Goal: Complete application form: Complete application form

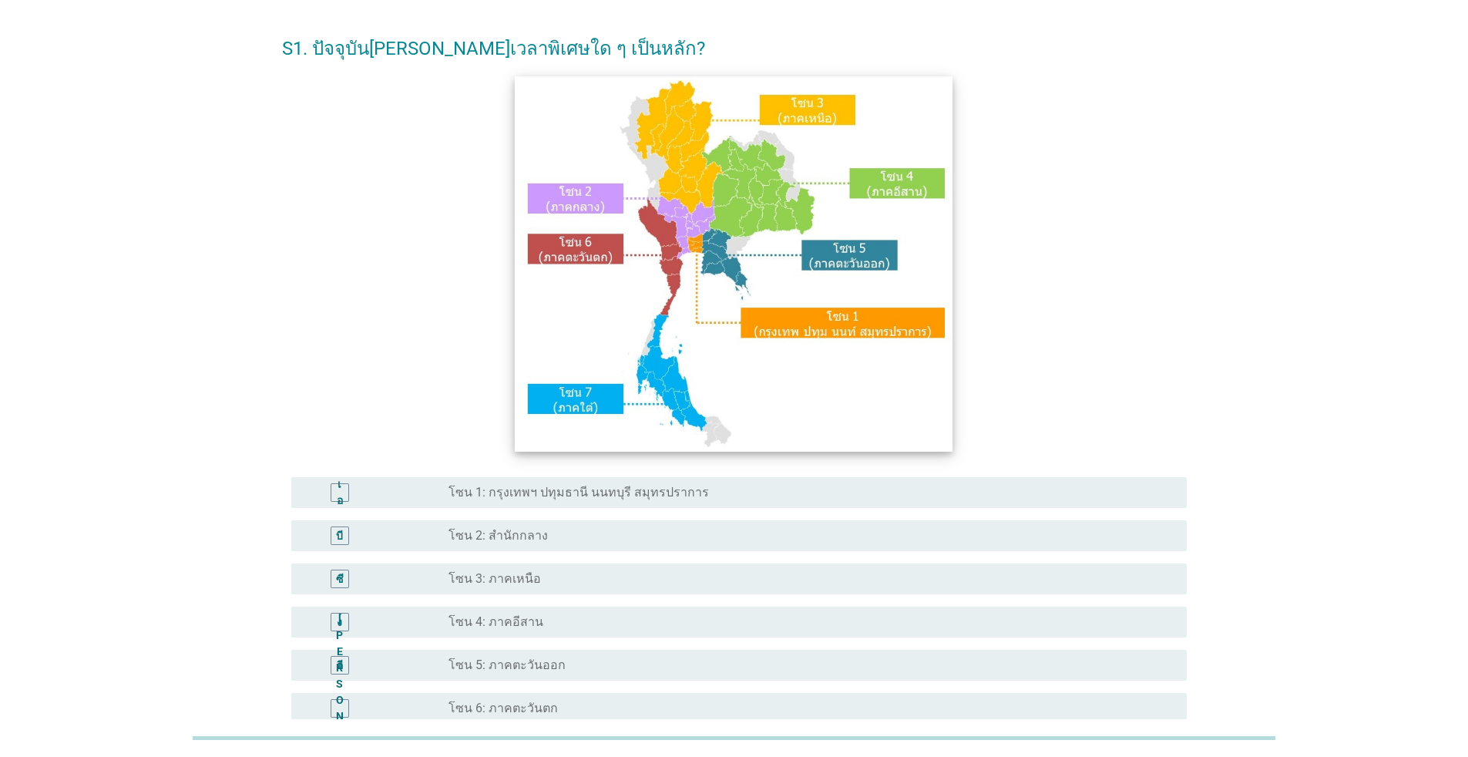
scroll to position [77, 0]
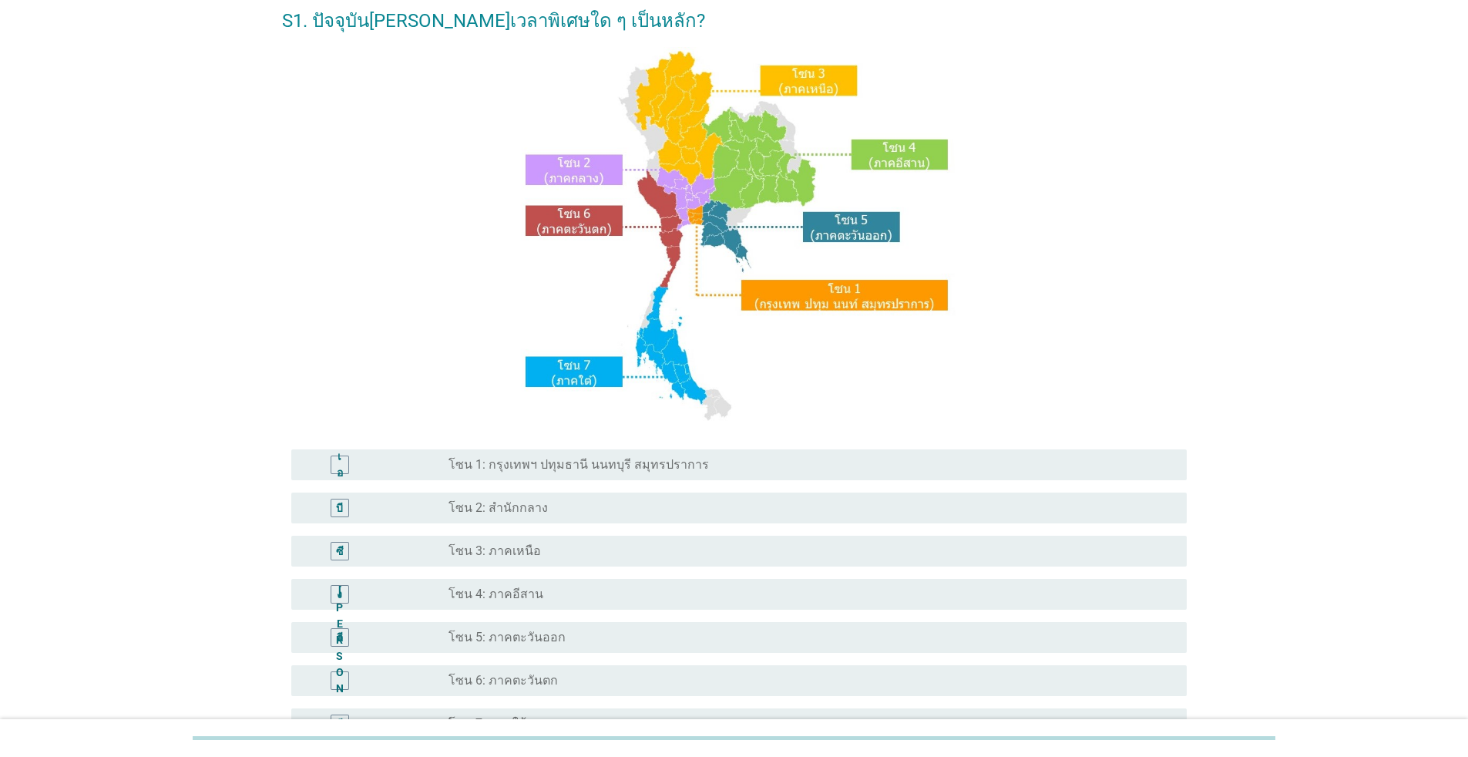
click at [658, 460] on font "โซน 1: กรุงเทพฯ ปทุมธานี นนทบุรี สมุทรปราการ" at bounding box center [578, 464] width 260 height 15
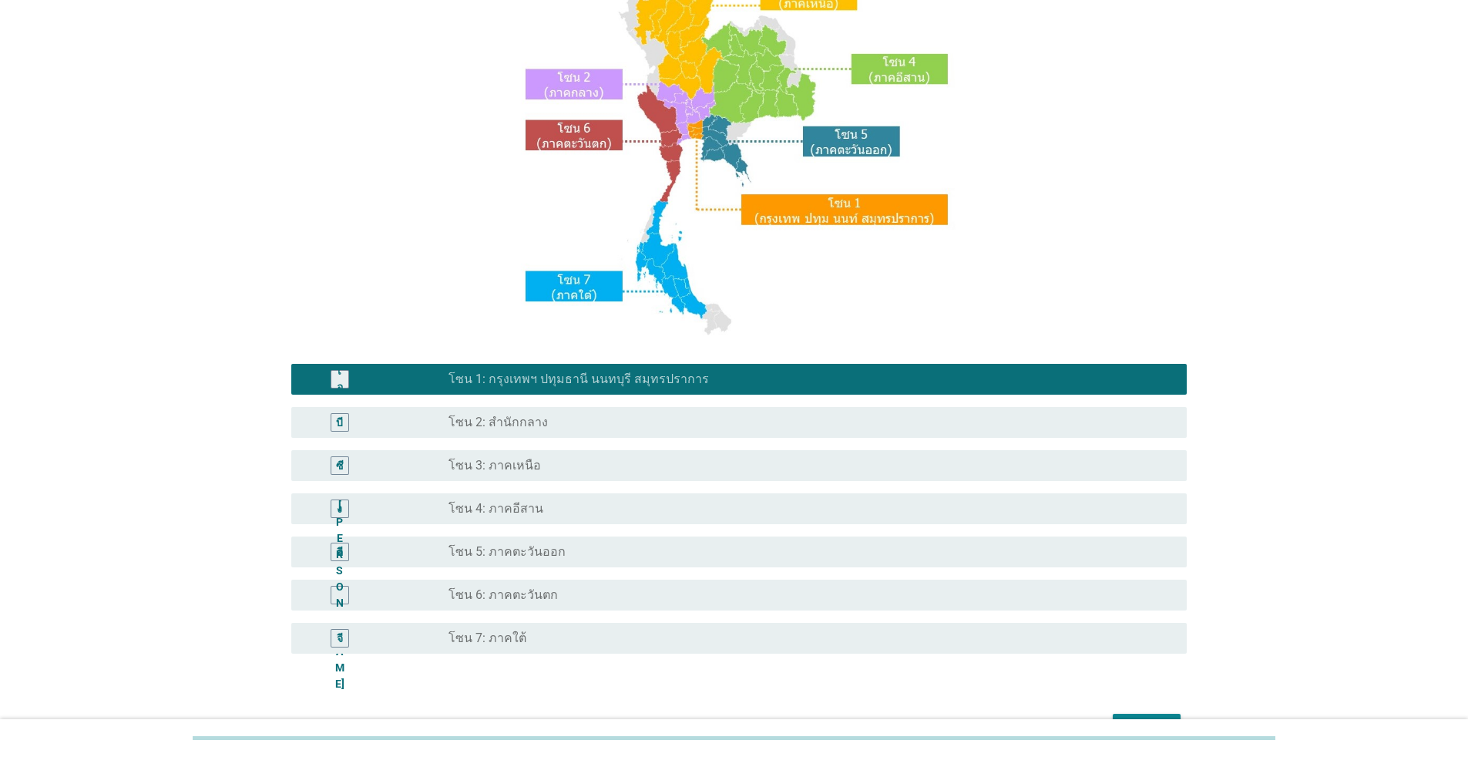
scroll to position [258, 0]
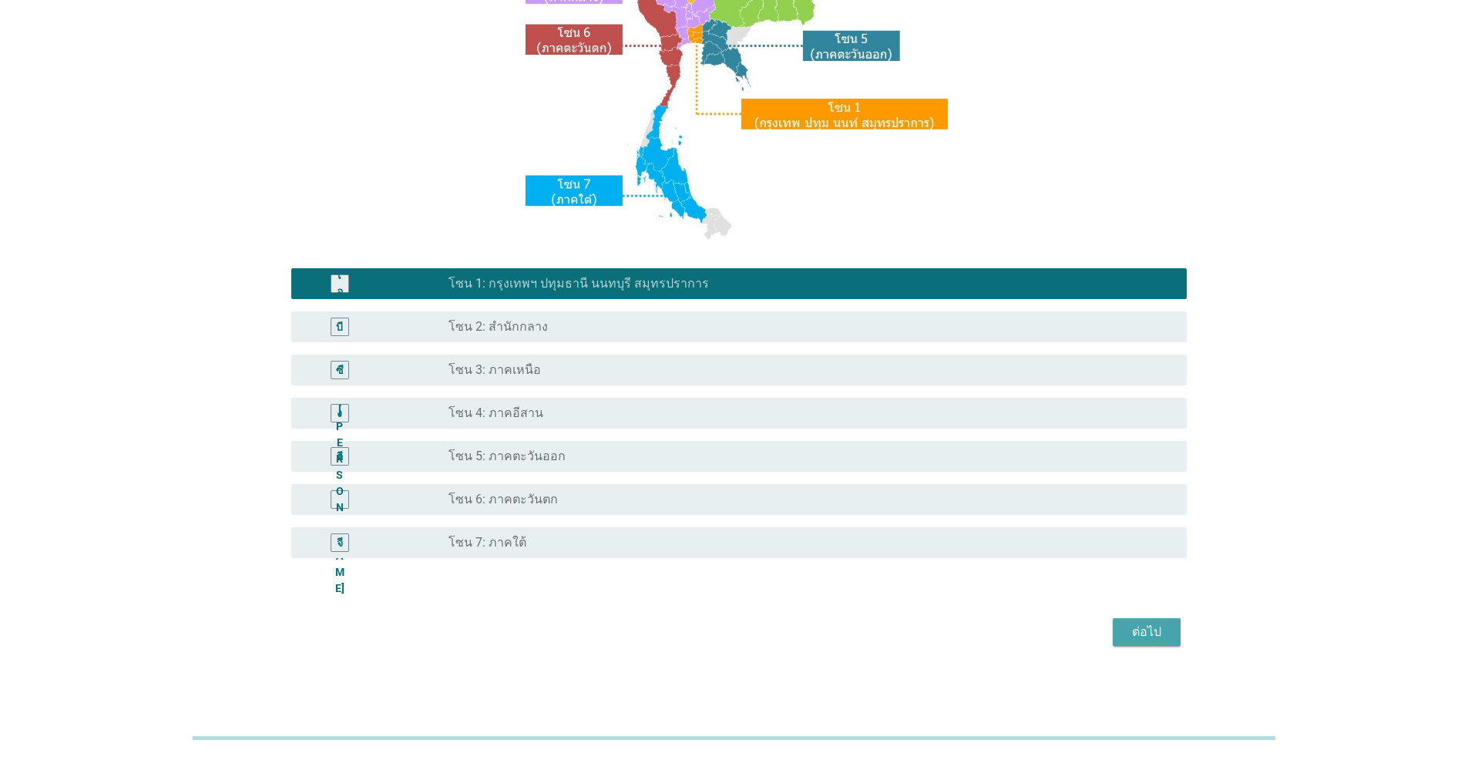
click at [758, 636] on font "ต่อไป" at bounding box center [1146, 631] width 29 height 15
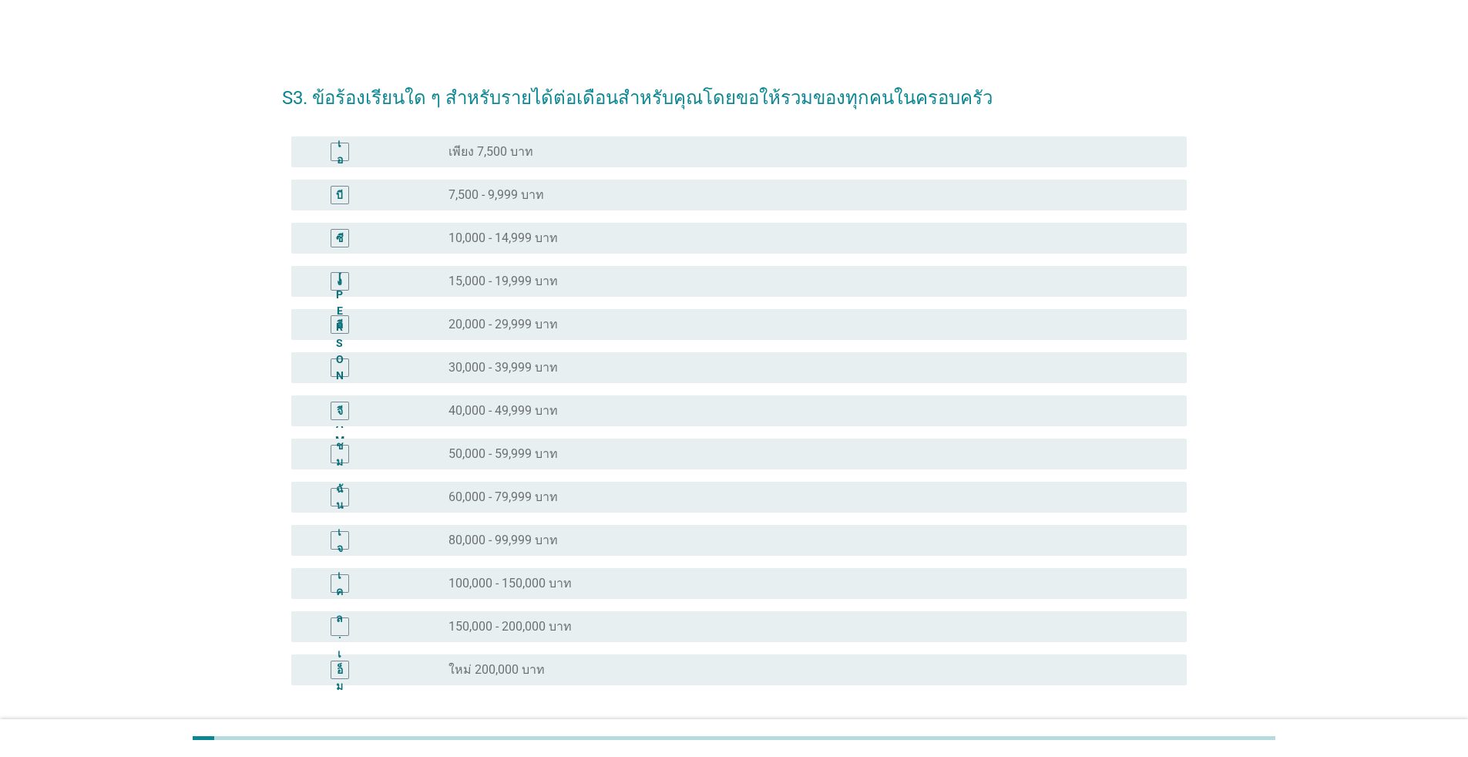
click at [536, 407] on font "40,000 - 49,999 บาท" at bounding box center [502, 410] width 109 height 15
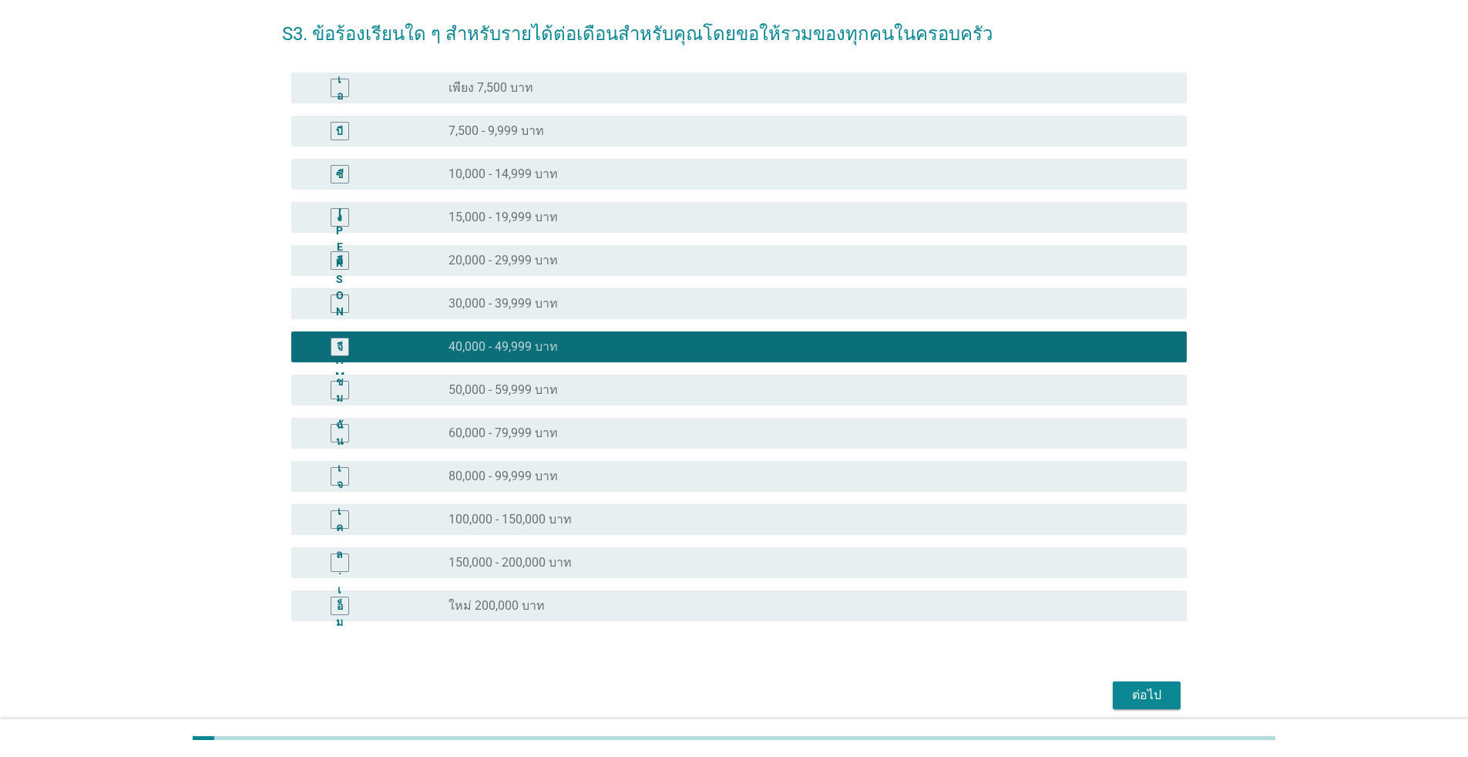
scroll to position [126, 0]
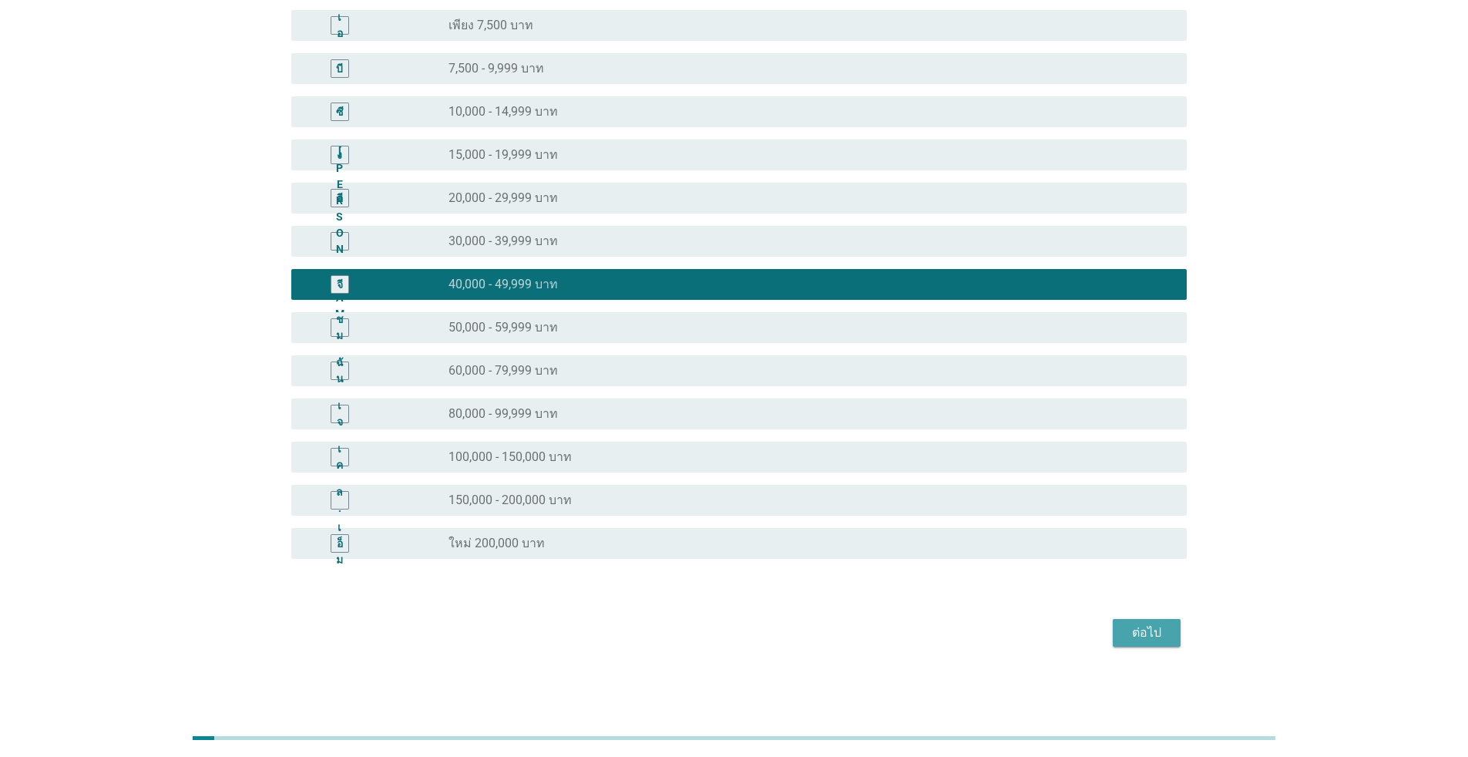
click at [758, 628] on font "ต่อไป" at bounding box center [1146, 632] width 29 height 15
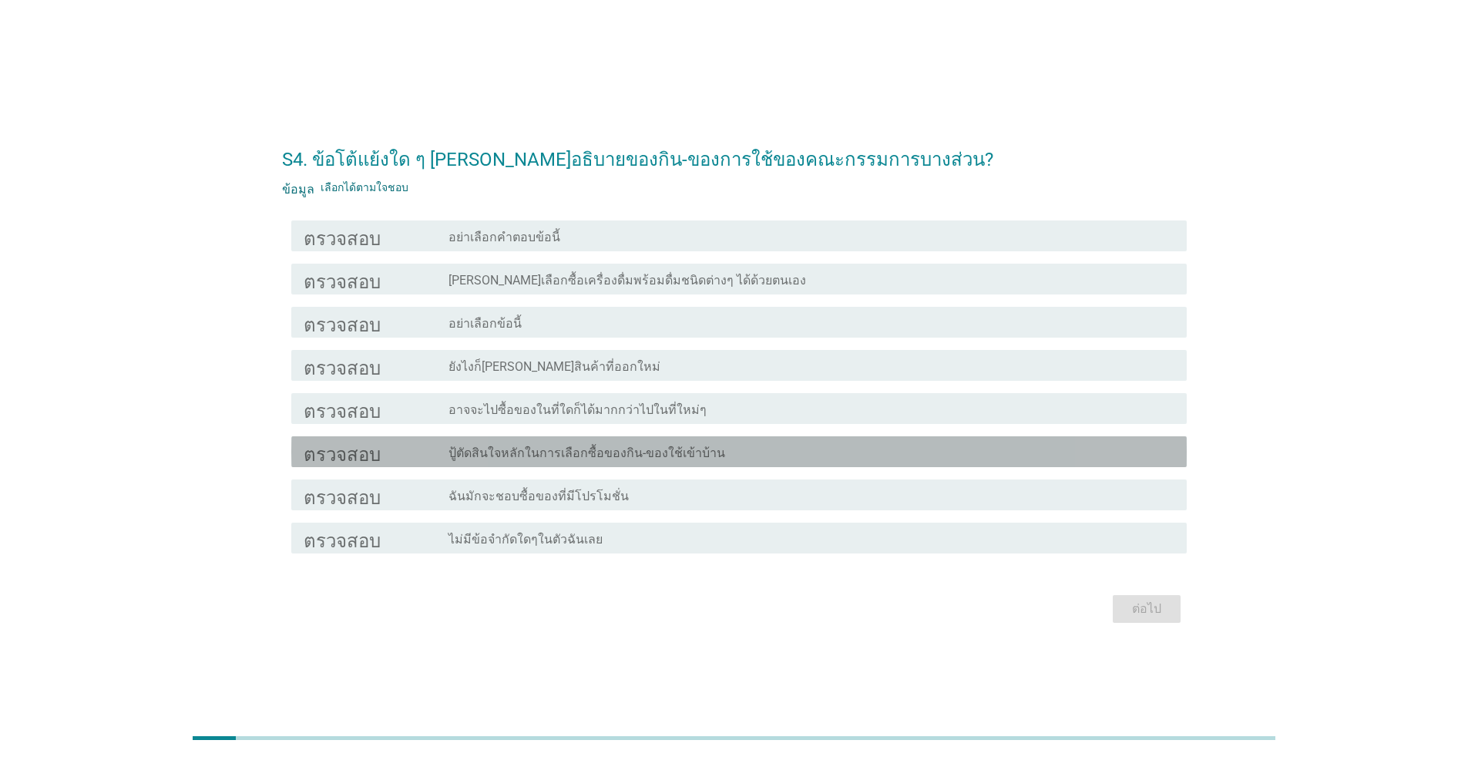
click at [604, 452] on font "ปู้ตัดสินใจหลักในการเลือกซื้อของกิน-ของใช้เข้าบ้าน" at bounding box center [586, 452] width 277 height 15
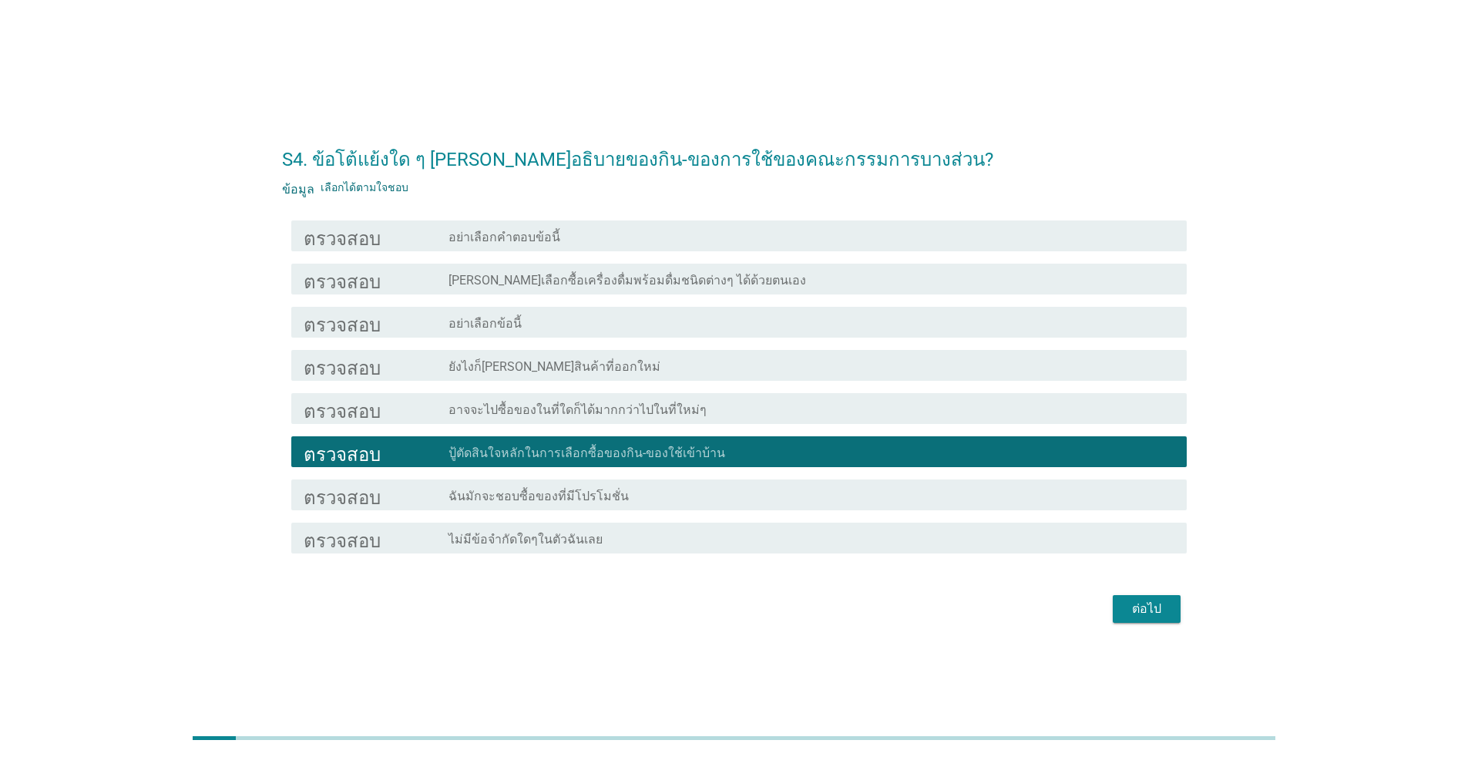
click at [758, 610] on div "ต่อไป" at bounding box center [1146, 608] width 43 height 18
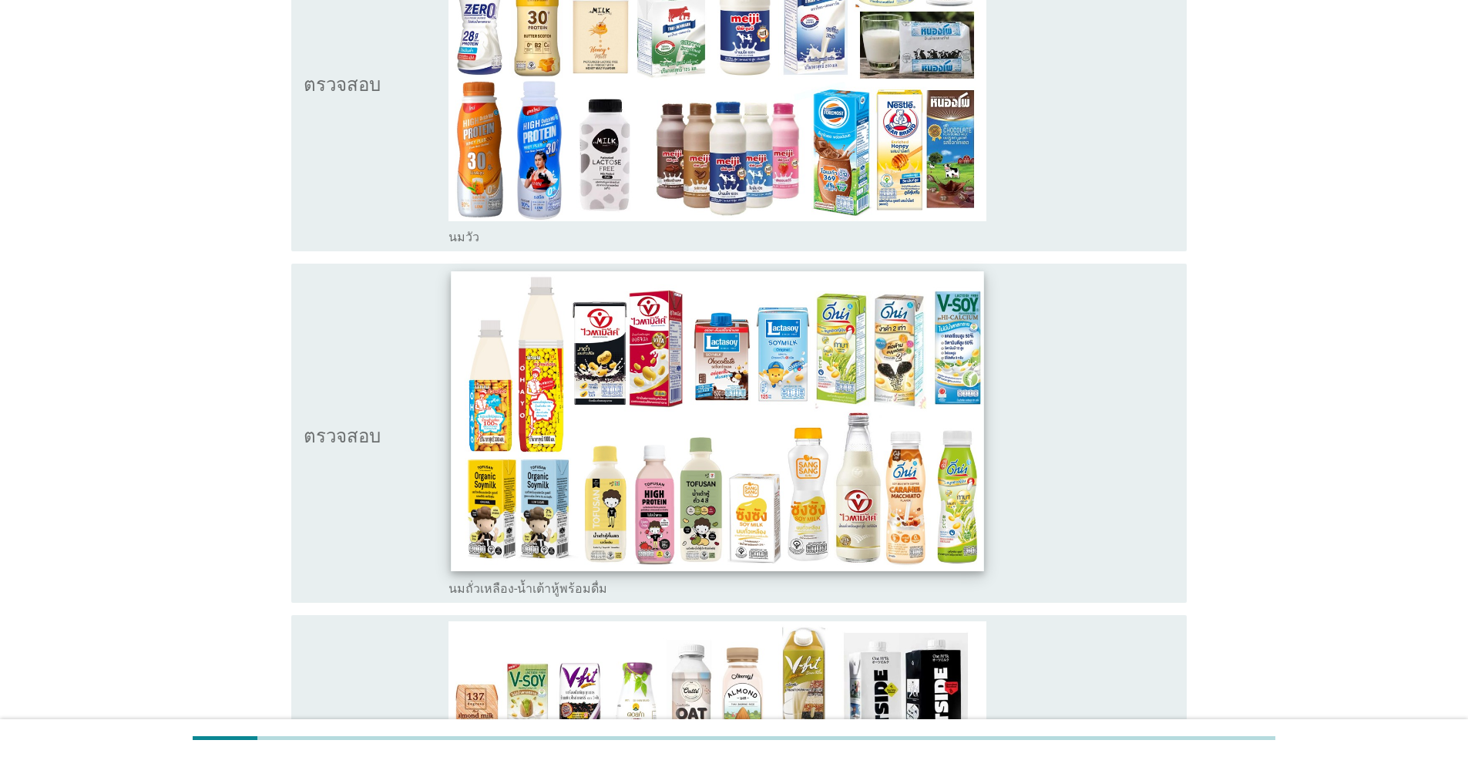
scroll to position [308, 0]
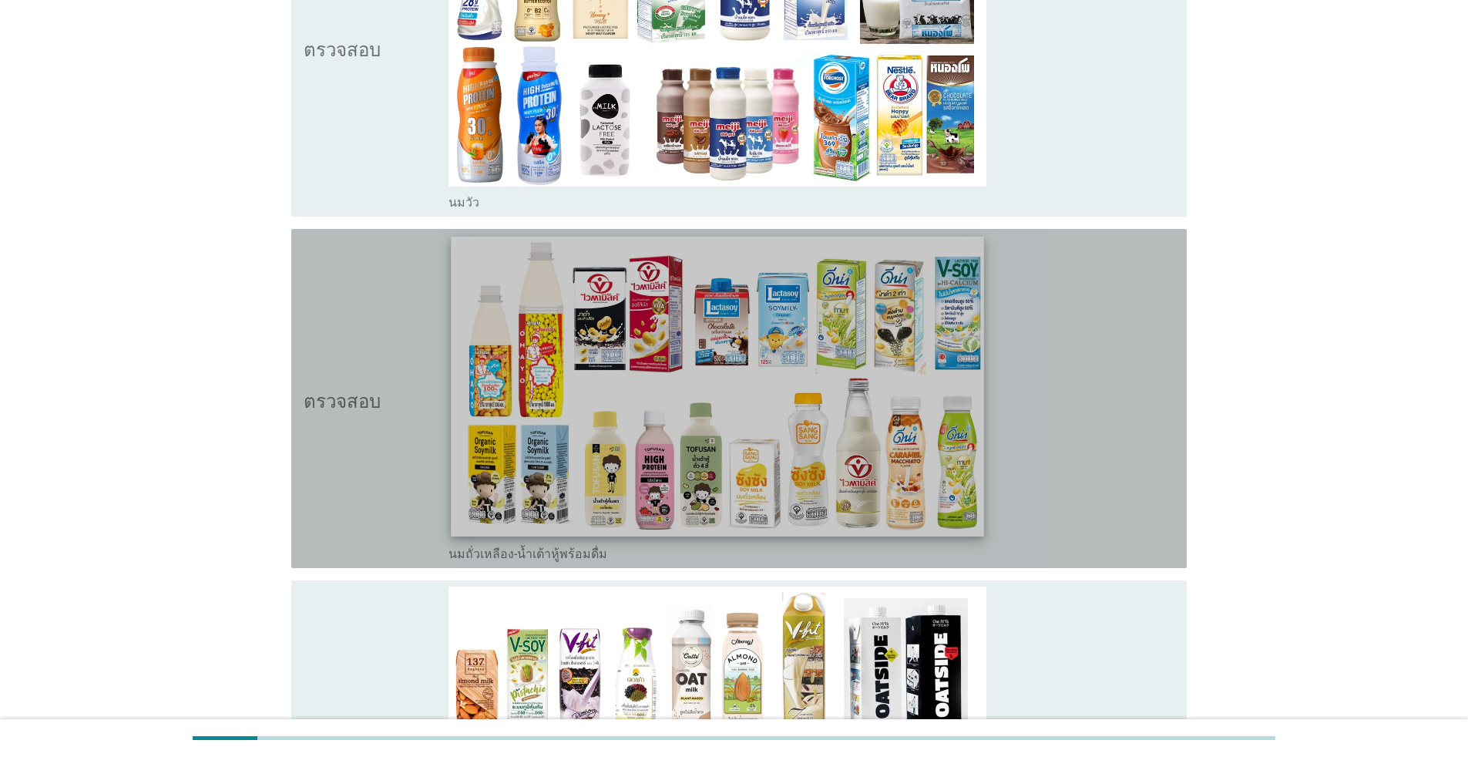
click at [758, 467] on img at bounding box center [717, 387] width 532 height 300
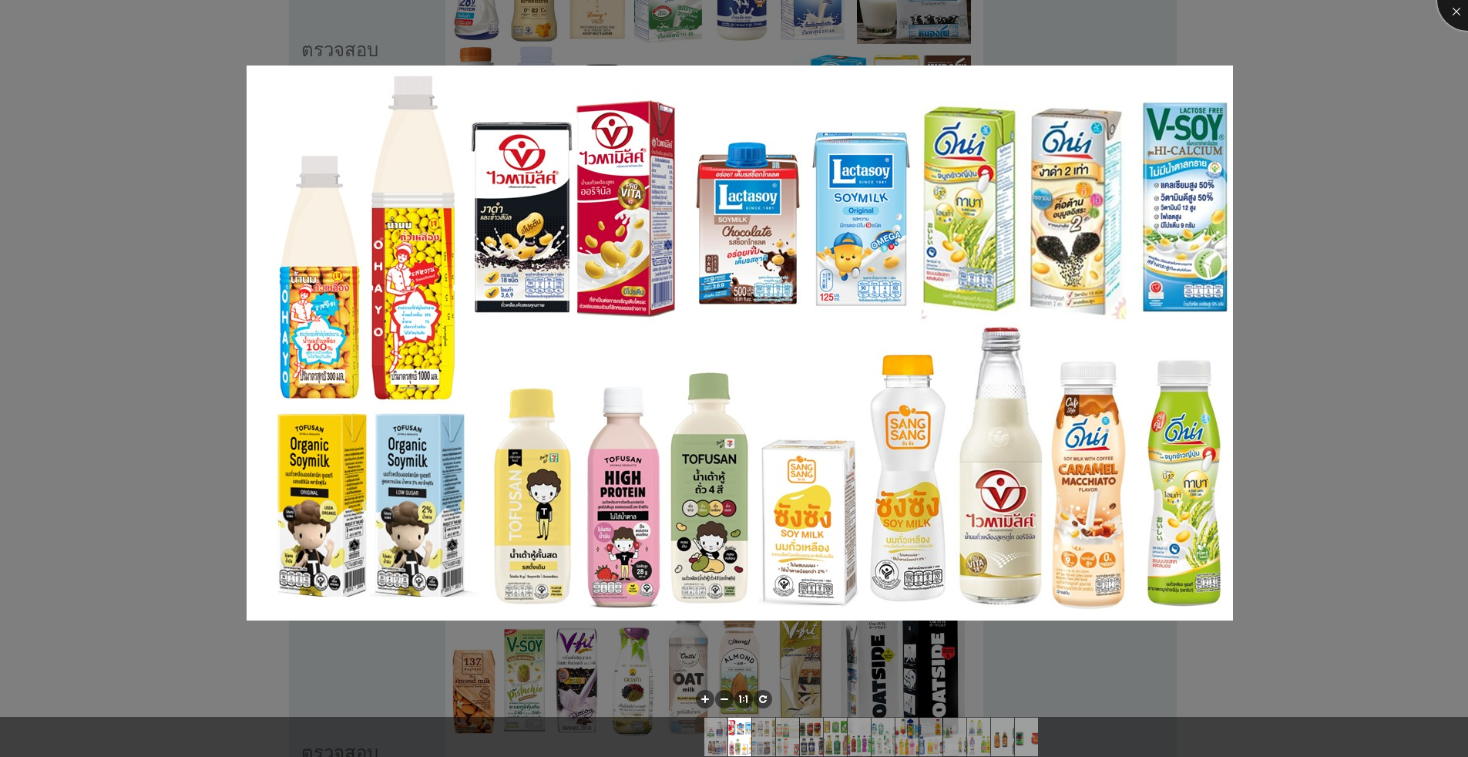
click at [758, 15] on div at bounding box center [1468, 0] width 62 height 62
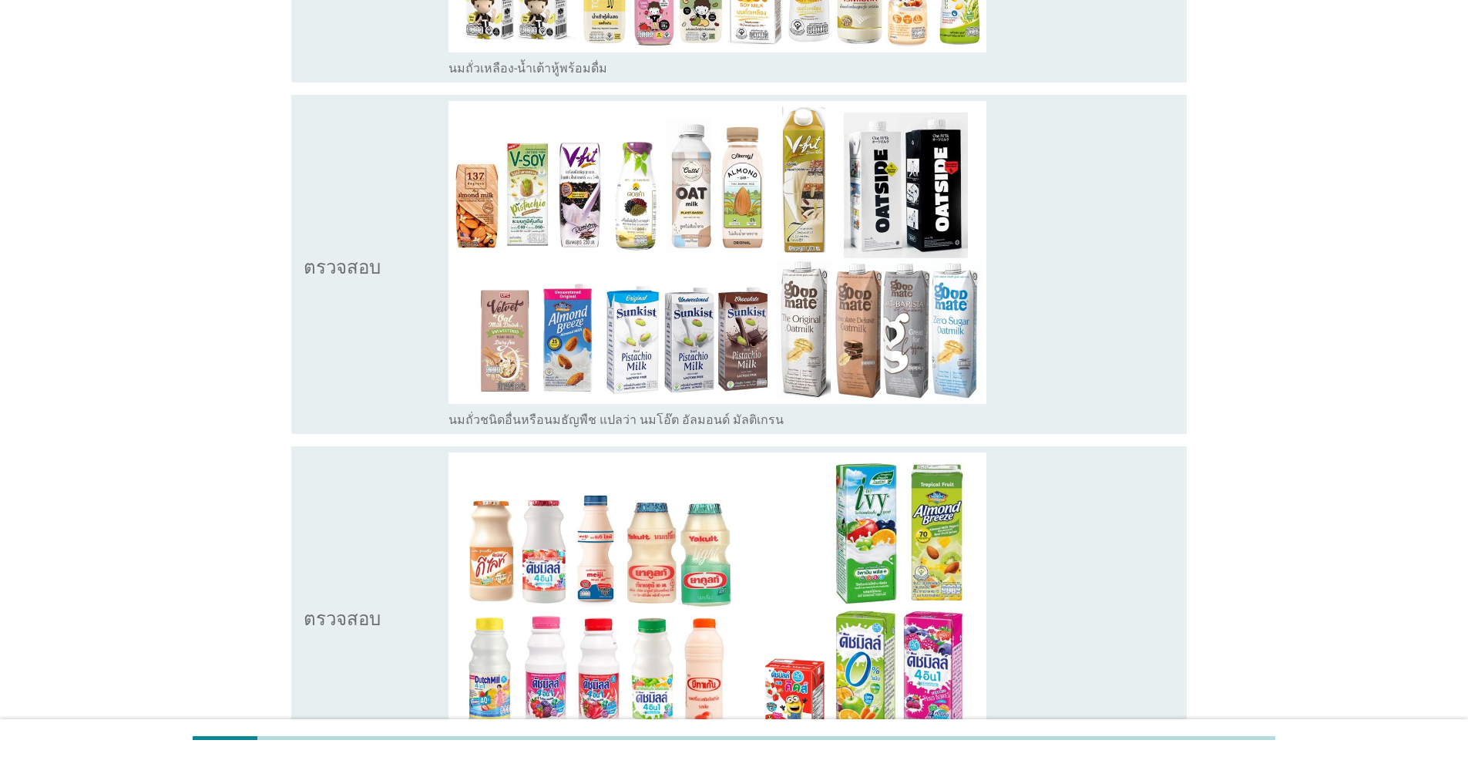
scroll to position [771, 0]
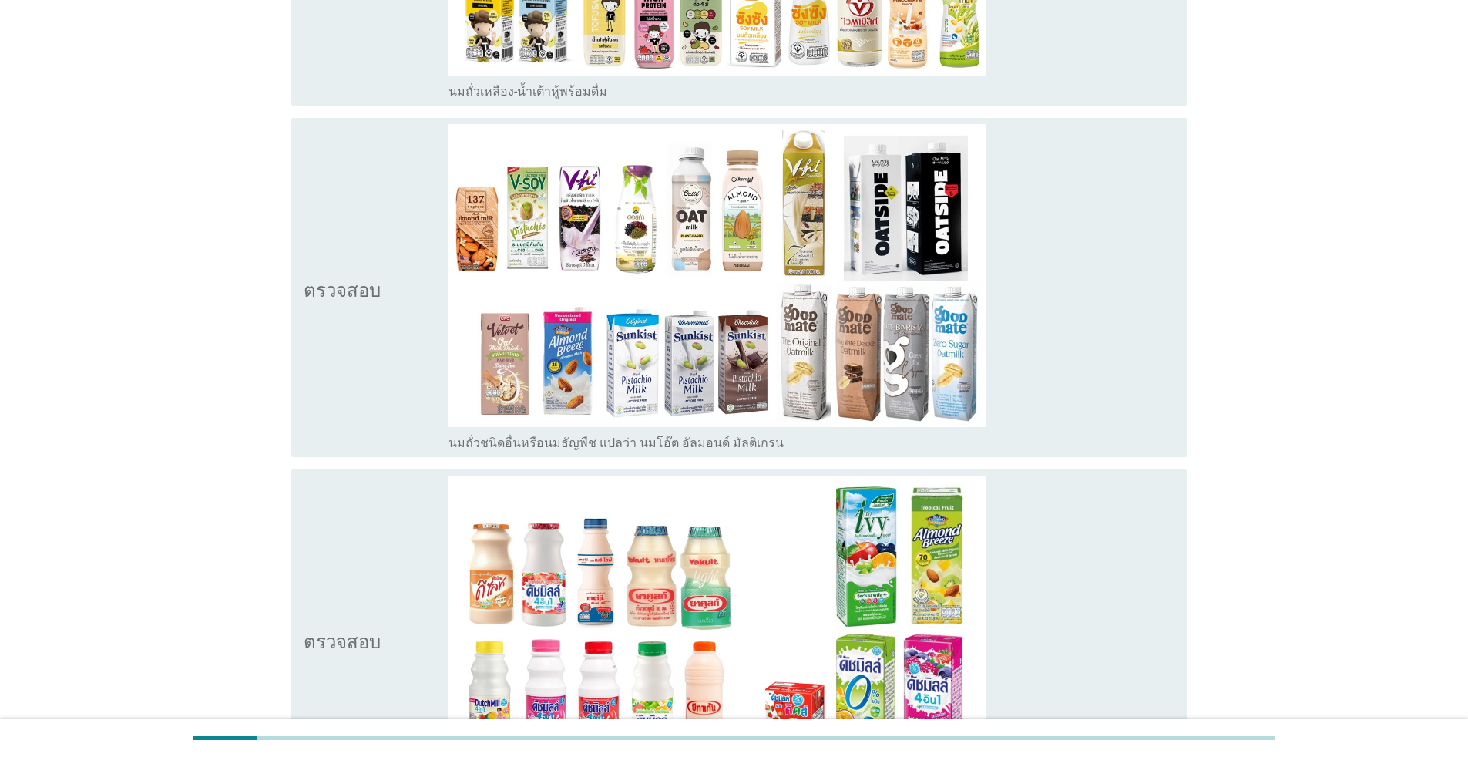
click at [553, 442] on font "นมถั่วชนิดอื่นหรือนมธัญพืช แปลว่า นมโอ๊ต อัลมอนด์ มัลติเกรน" at bounding box center [615, 442] width 335 height 15
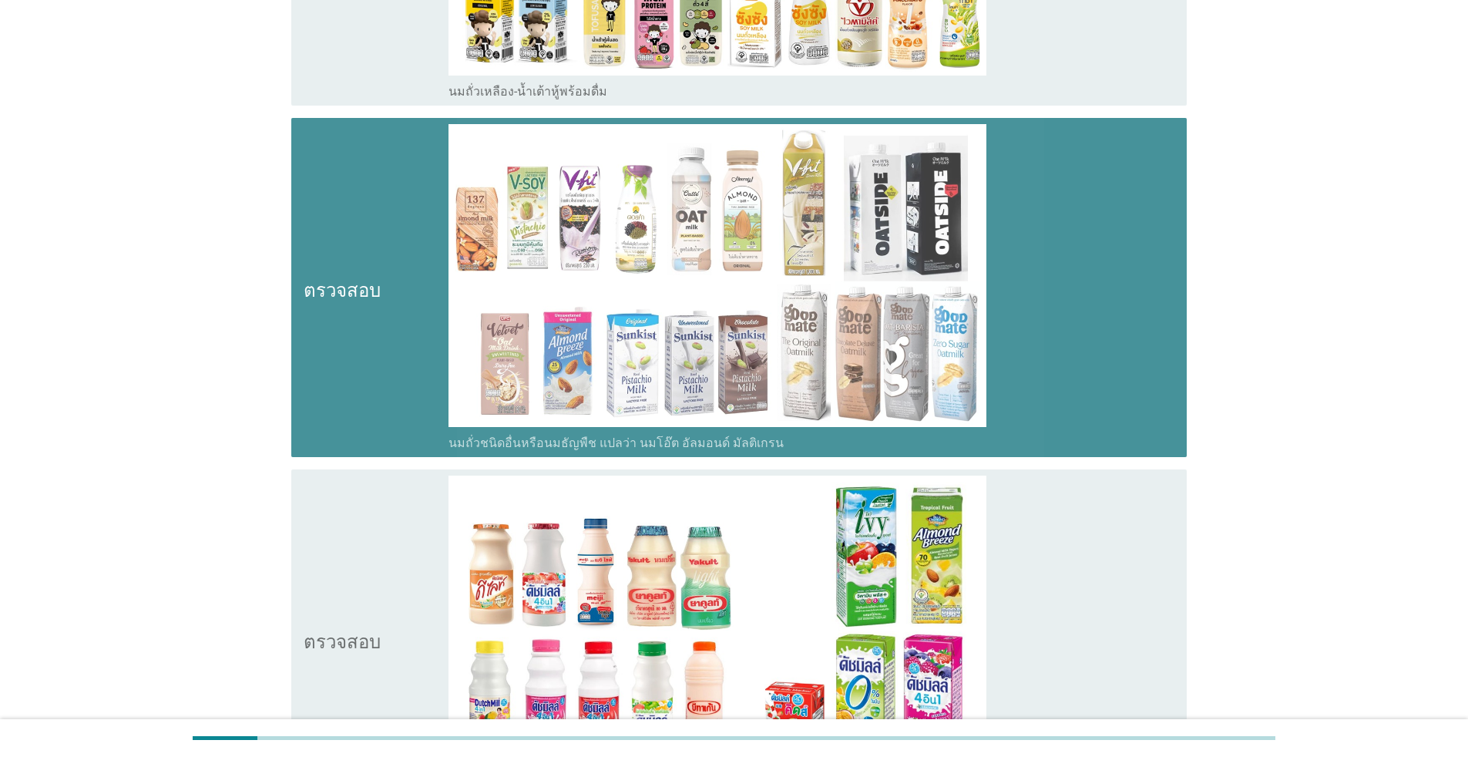
click at [553, 442] on font "นมถั่วชนิดอื่นหรือนมธัญพืช แปลว่า นมโอ๊ต อัลมอนด์ มัลติเกรน" at bounding box center [615, 442] width 335 height 15
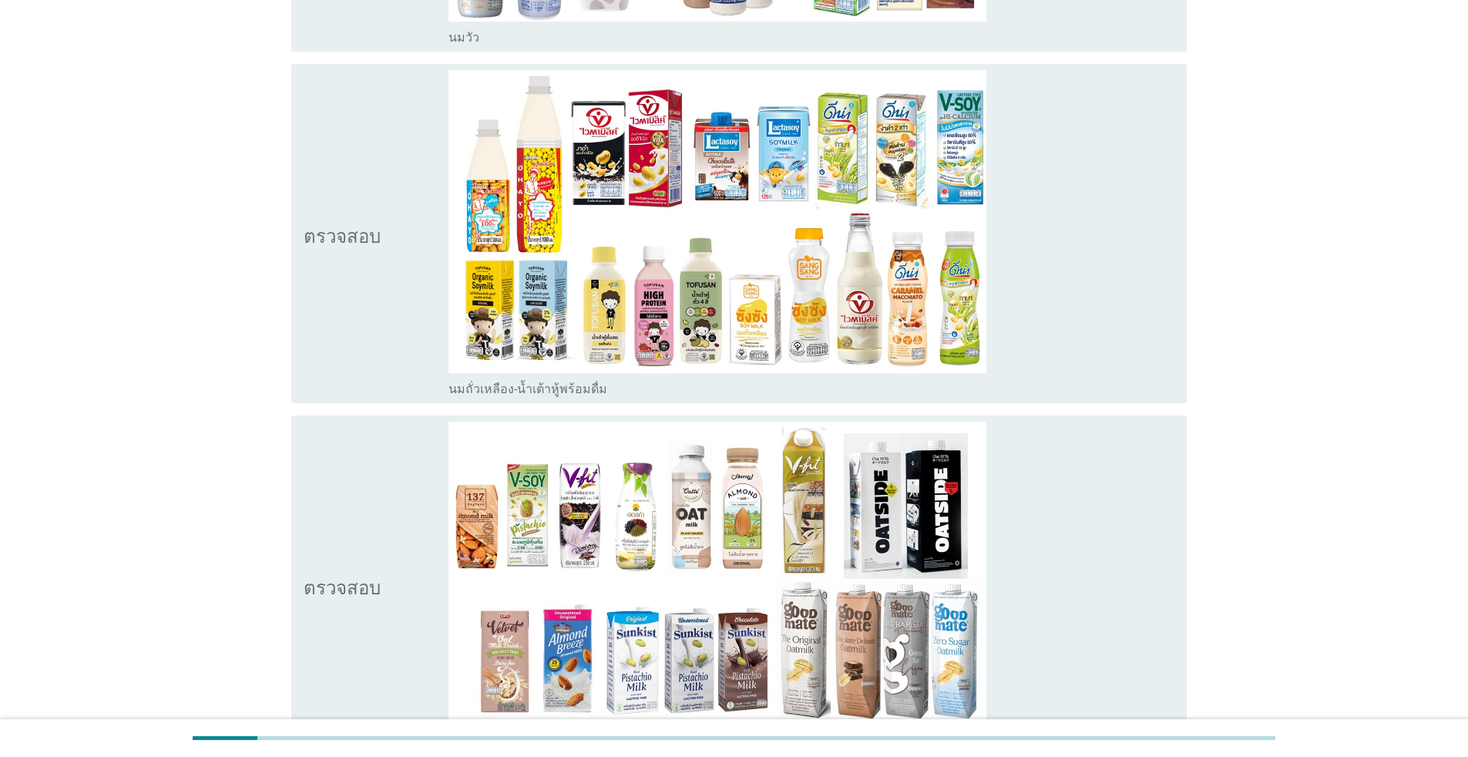
scroll to position [462, 0]
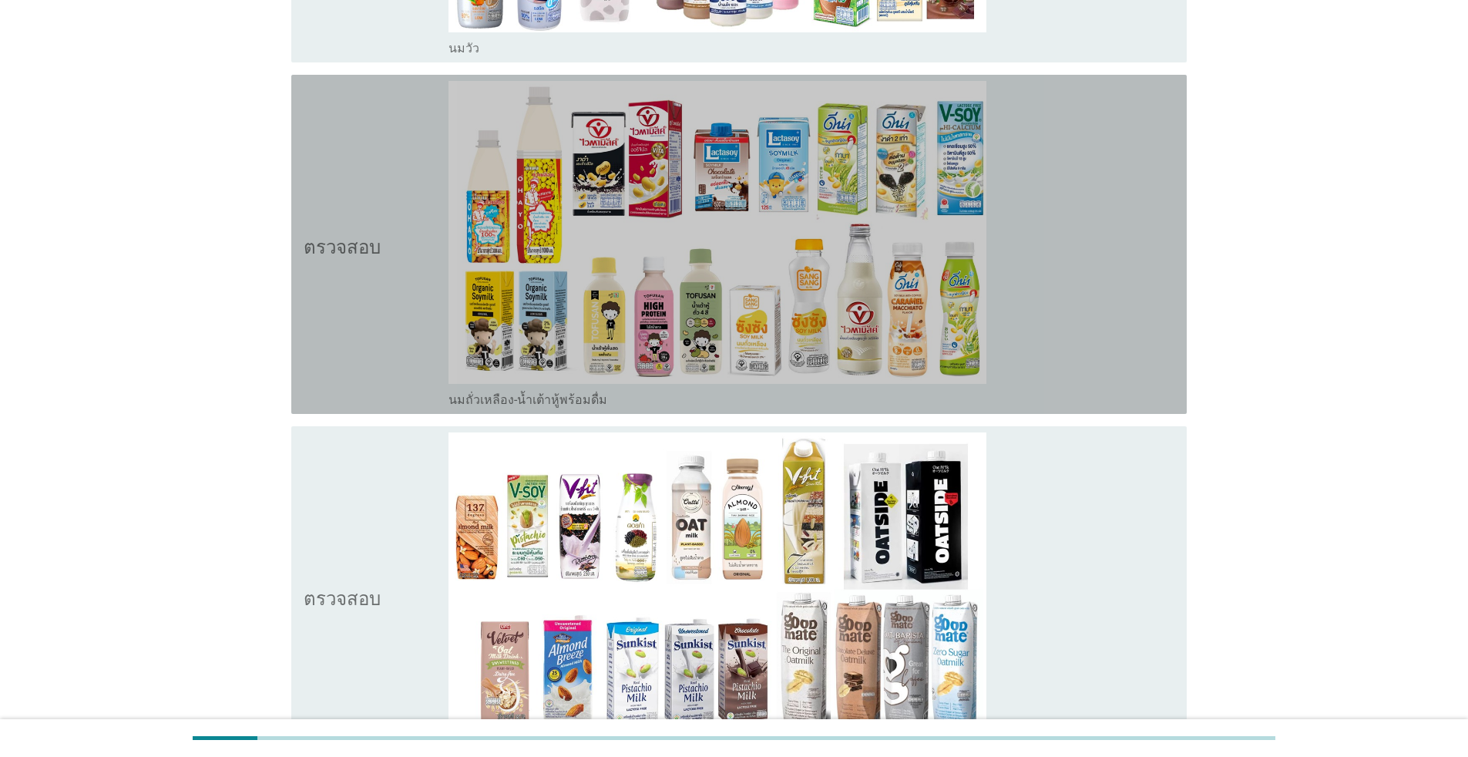
click at [604, 401] on div "โครงร่างกล่องกาเครื่องหมายว่าง นมถั่วเหลือง-น้ำเต้าหู้พร้อมดื่ม" at bounding box center [811, 398] width 726 height 18
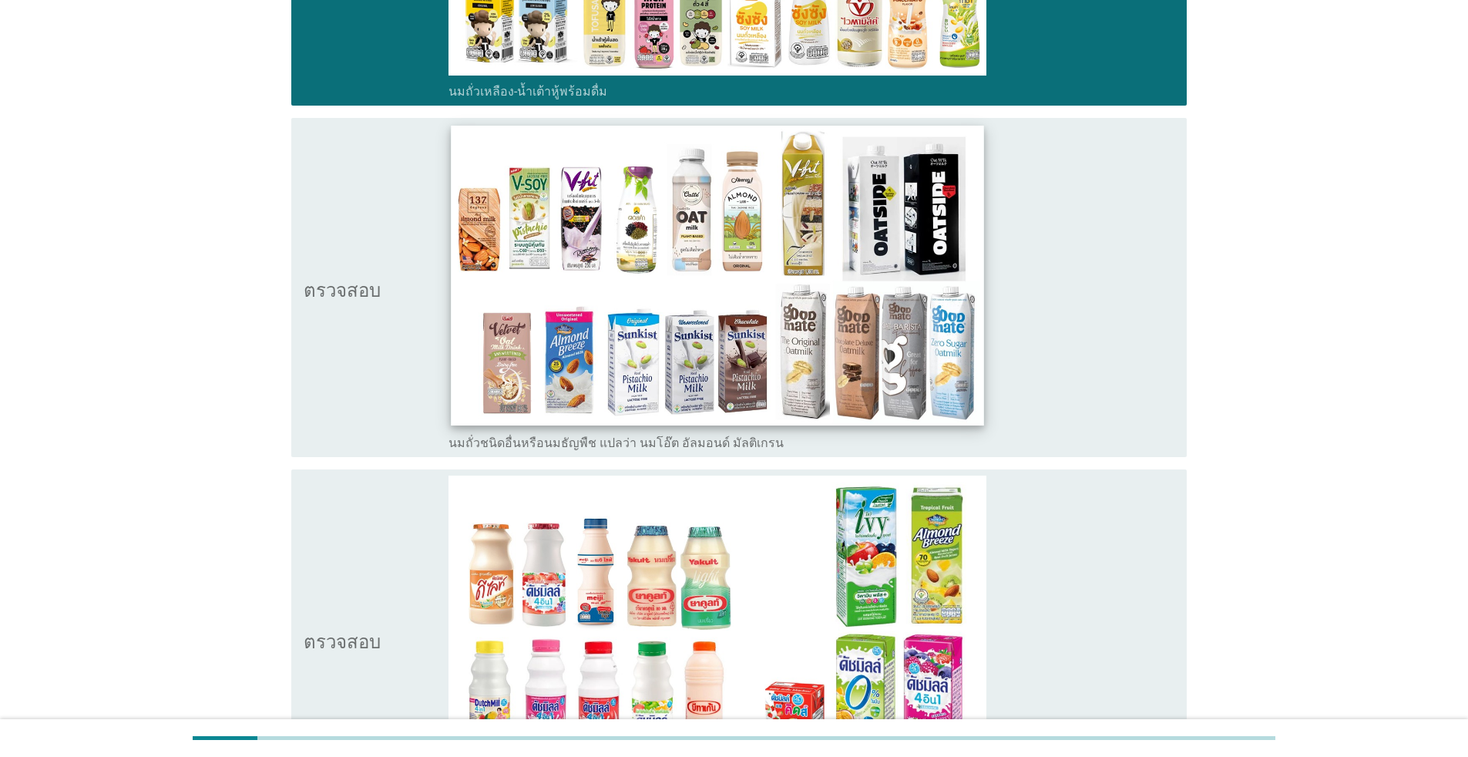
scroll to position [1079, 0]
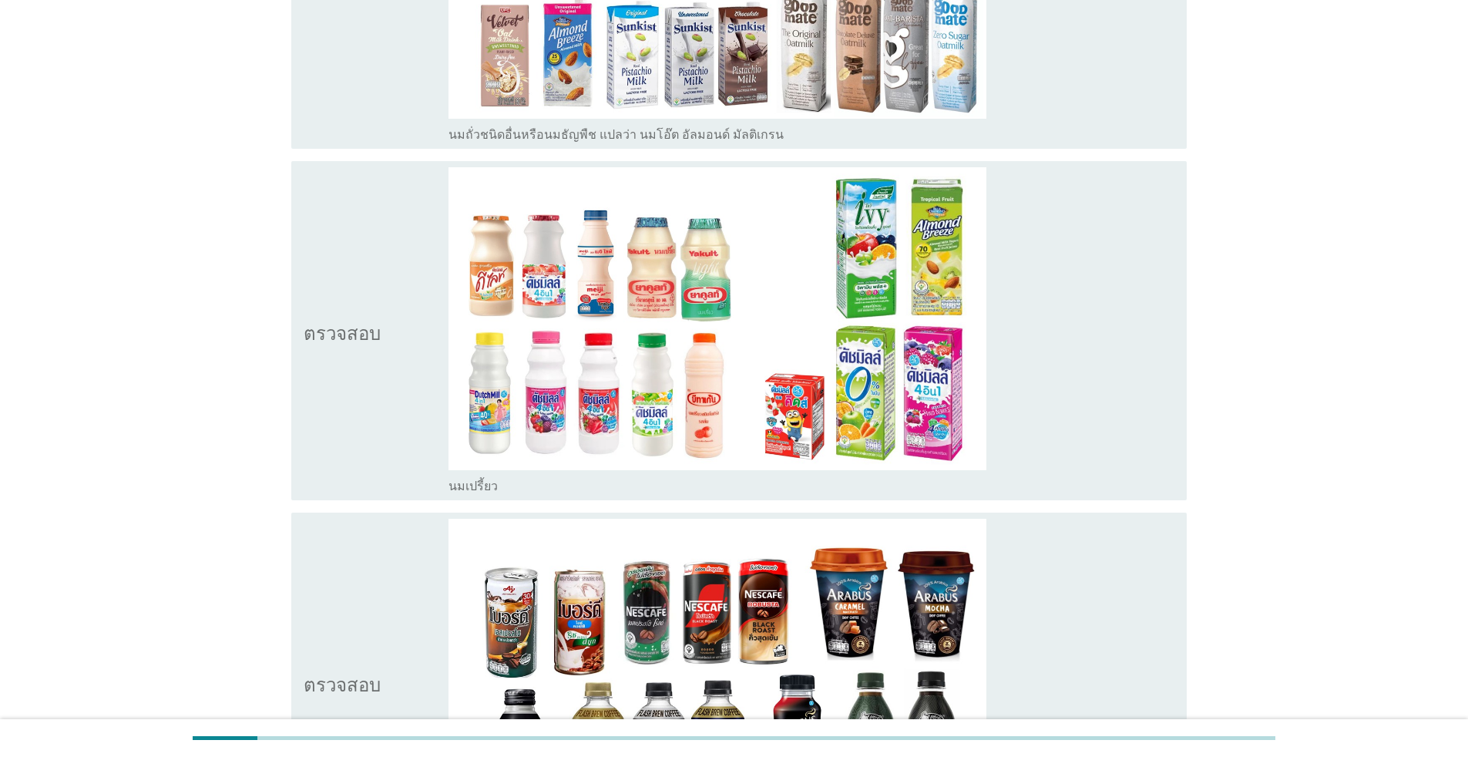
click at [609, 485] on div "โครงร่างกล่องกาเครื่องหมายว่าง นมเปรี้ยว" at bounding box center [811, 484] width 726 height 18
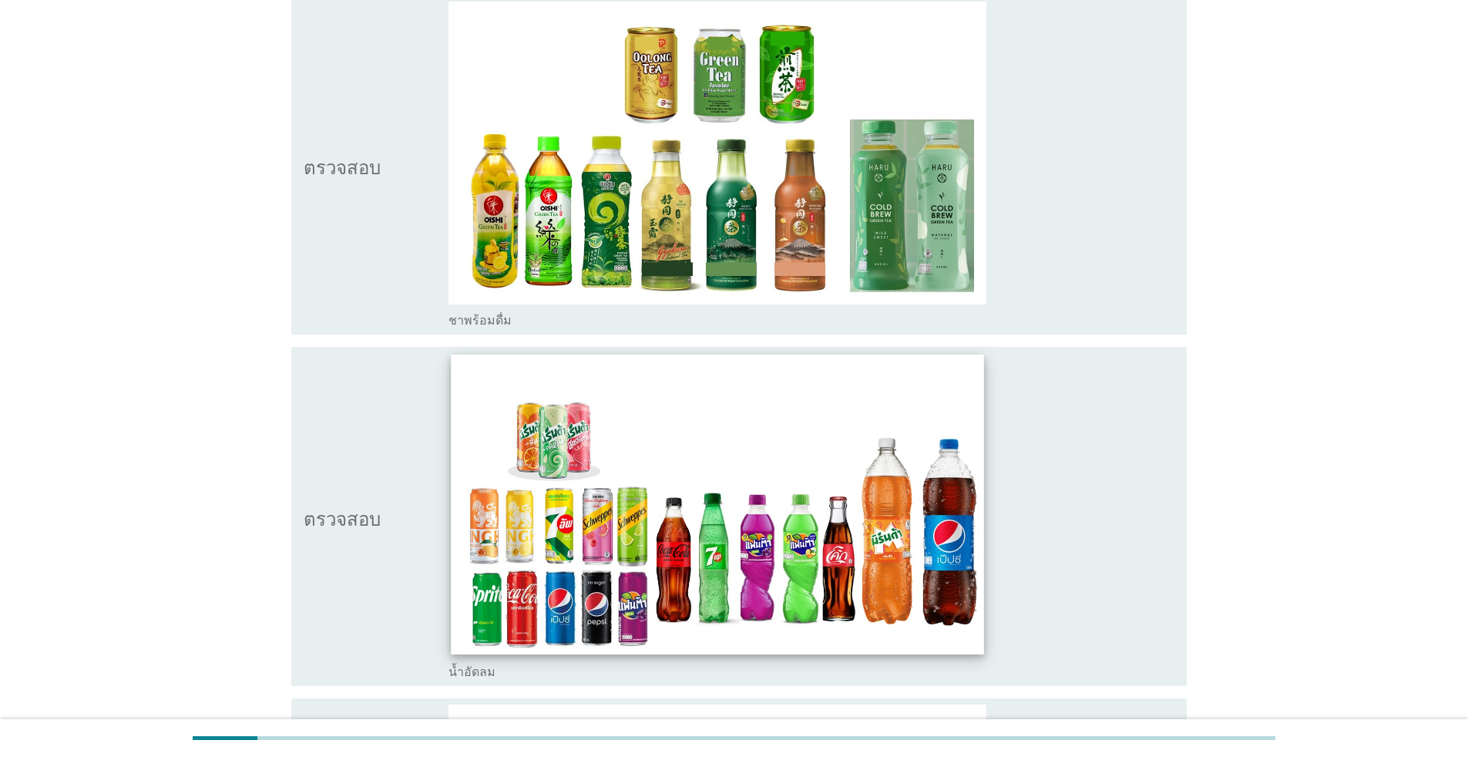
scroll to position [2080, 0]
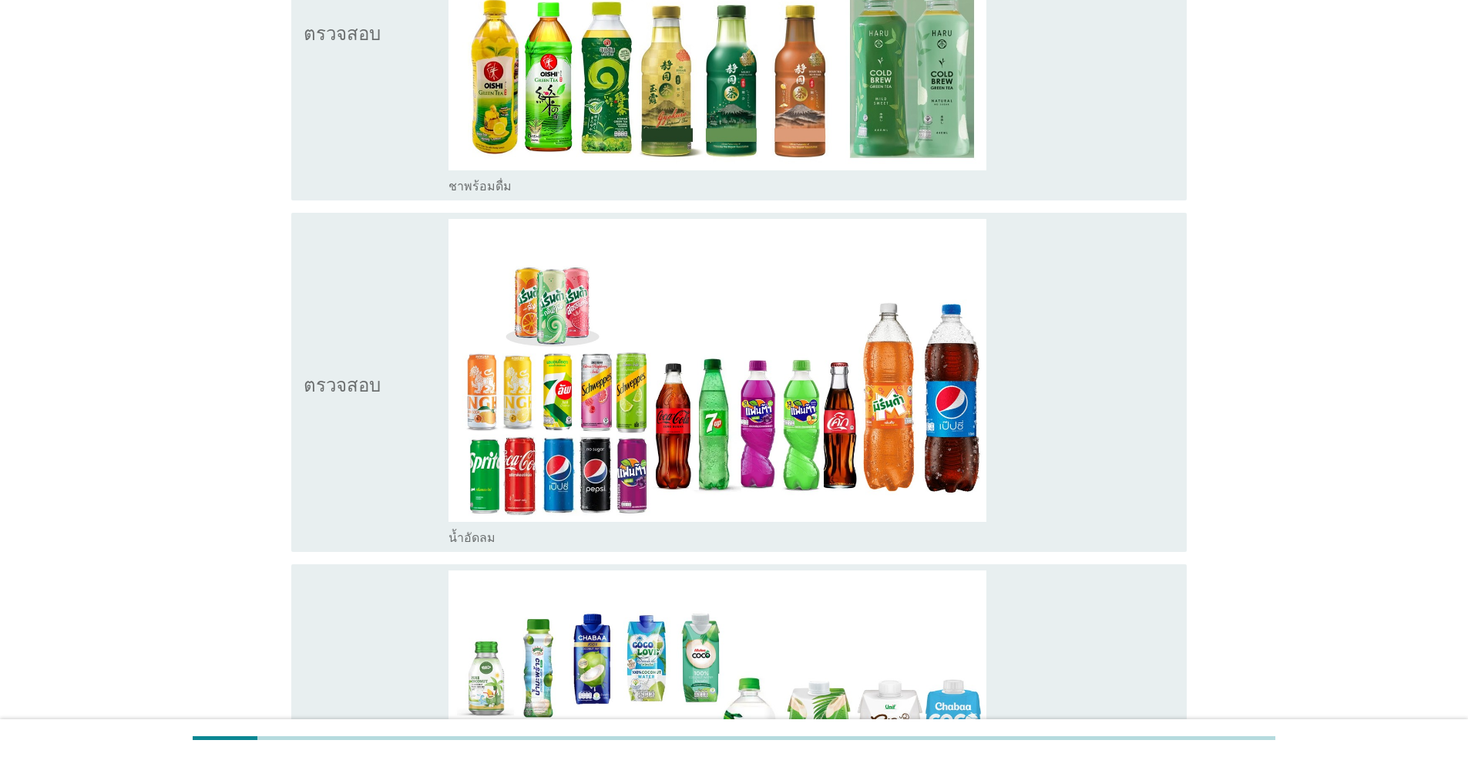
click at [658, 539] on div "โครงร่างกล่องกาเครื่องหมายว่าง น้ำอัดลม" at bounding box center [811, 536] width 726 height 18
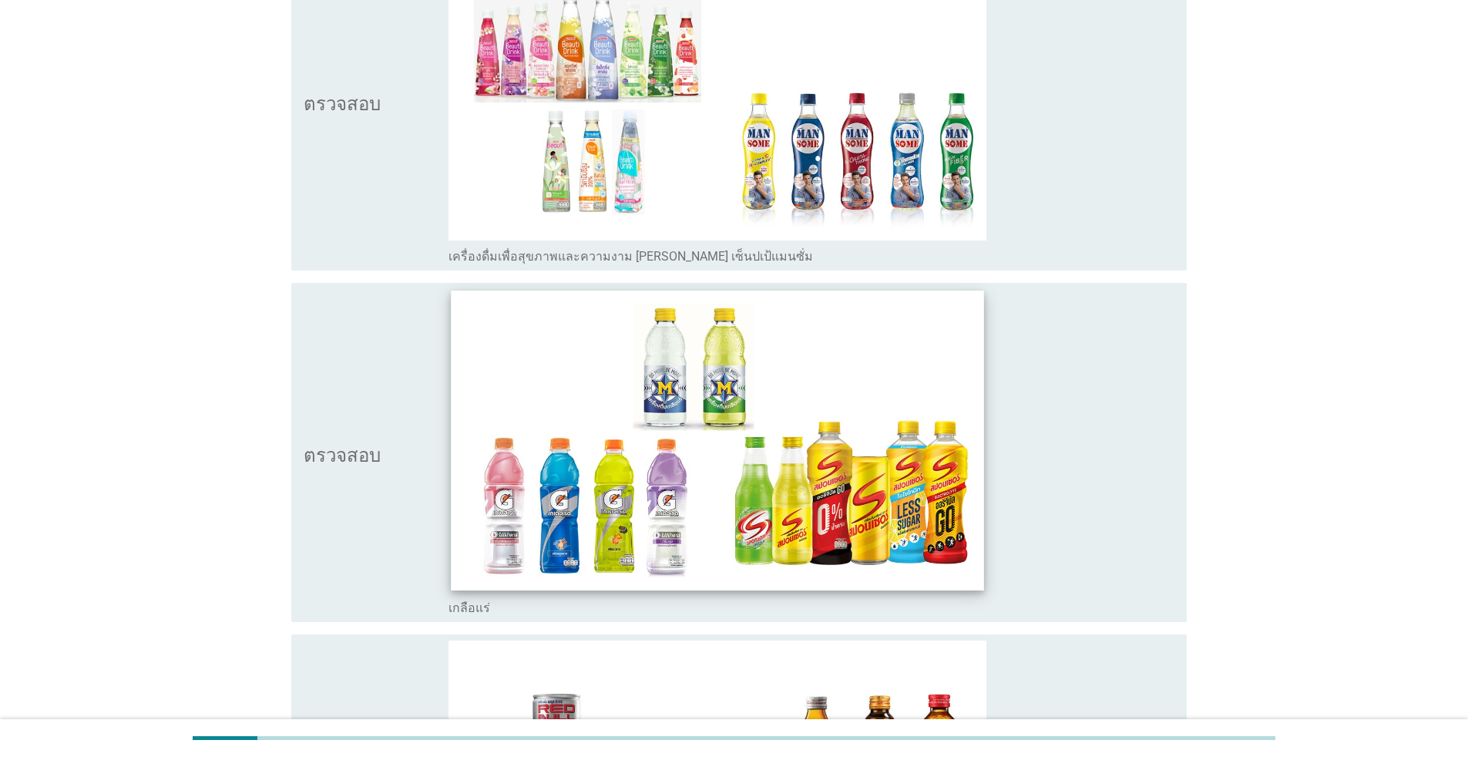
scroll to position [4007, 0]
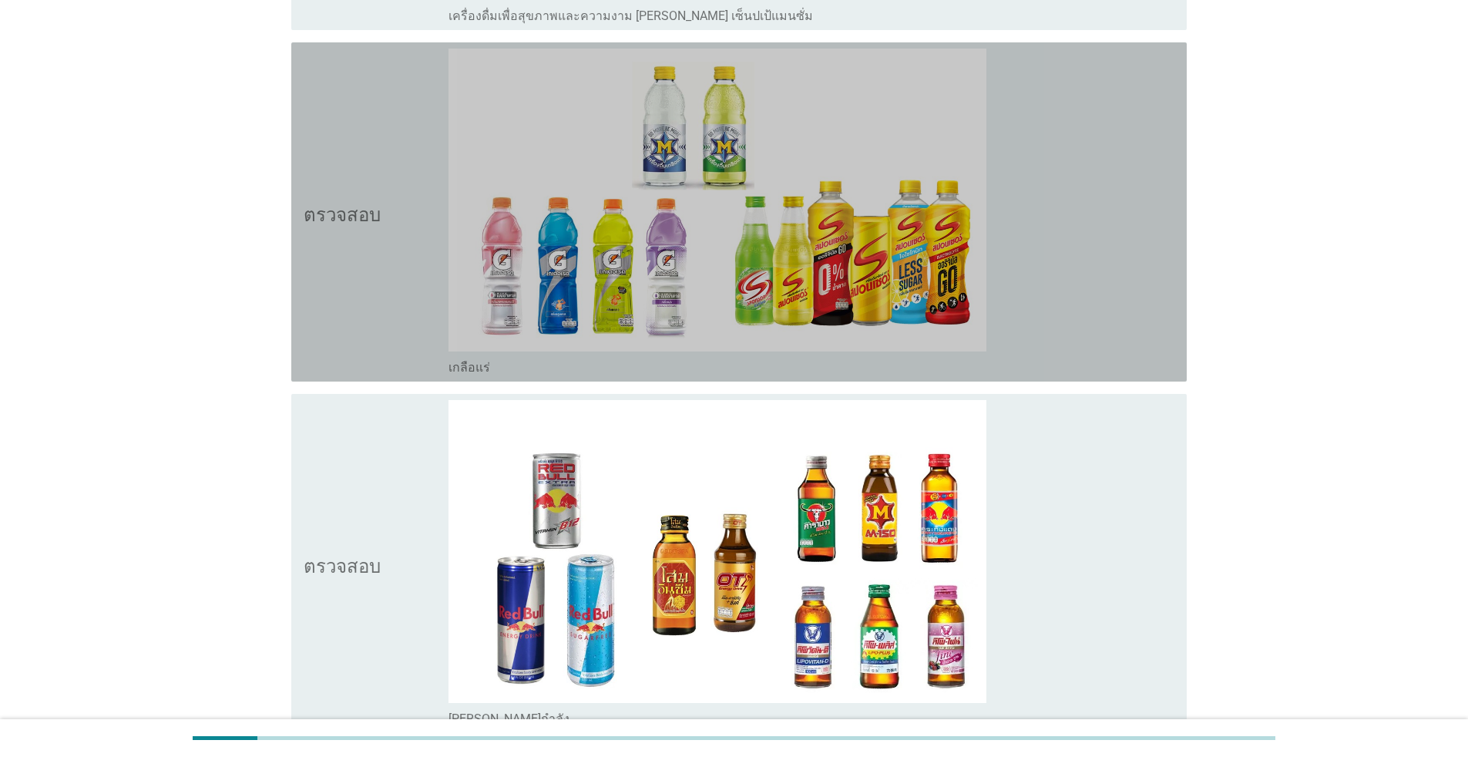
click at [723, 367] on div "โครงร่างกล่องกาเครื่องหมายว่าง เกลือแร่" at bounding box center [811, 366] width 726 height 18
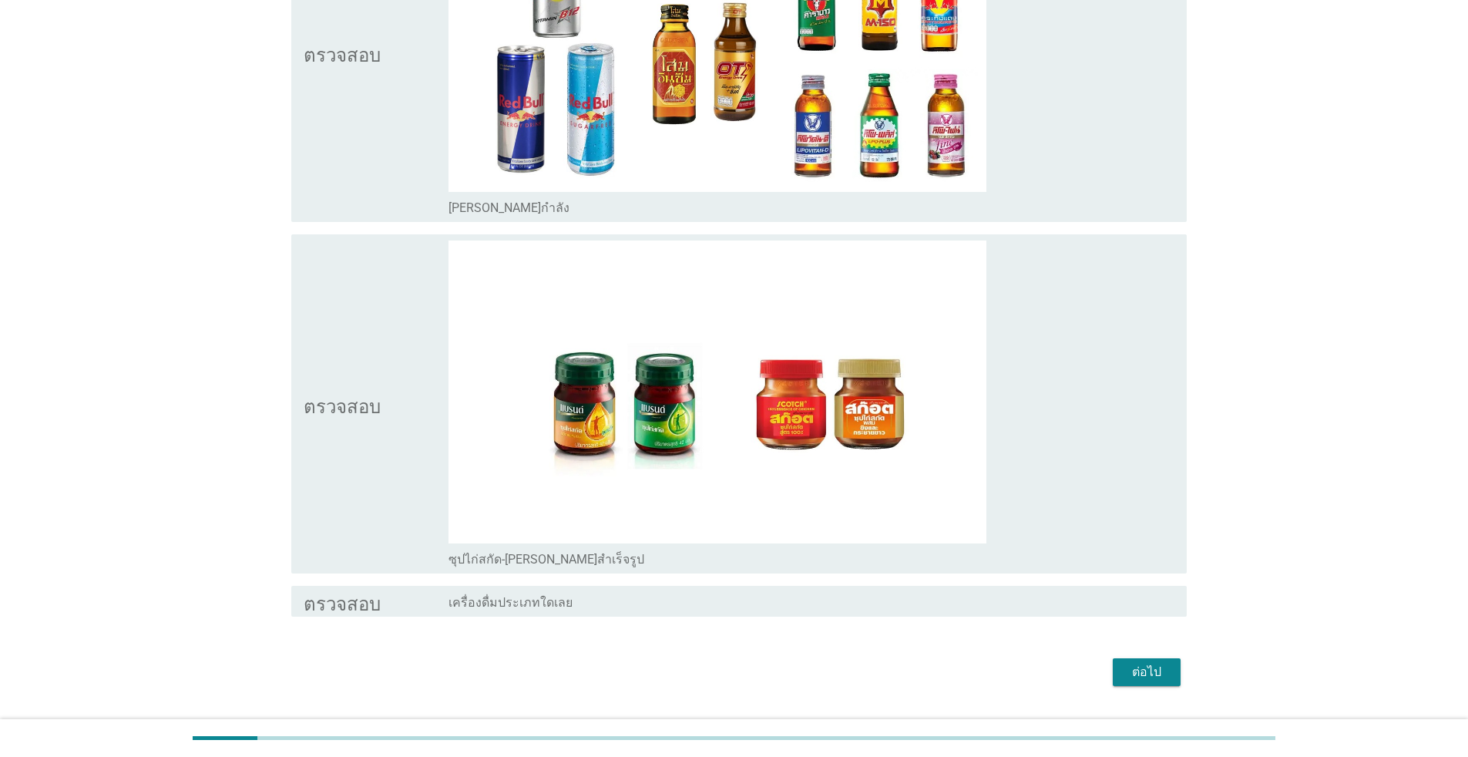
scroll to position [4557, 0]
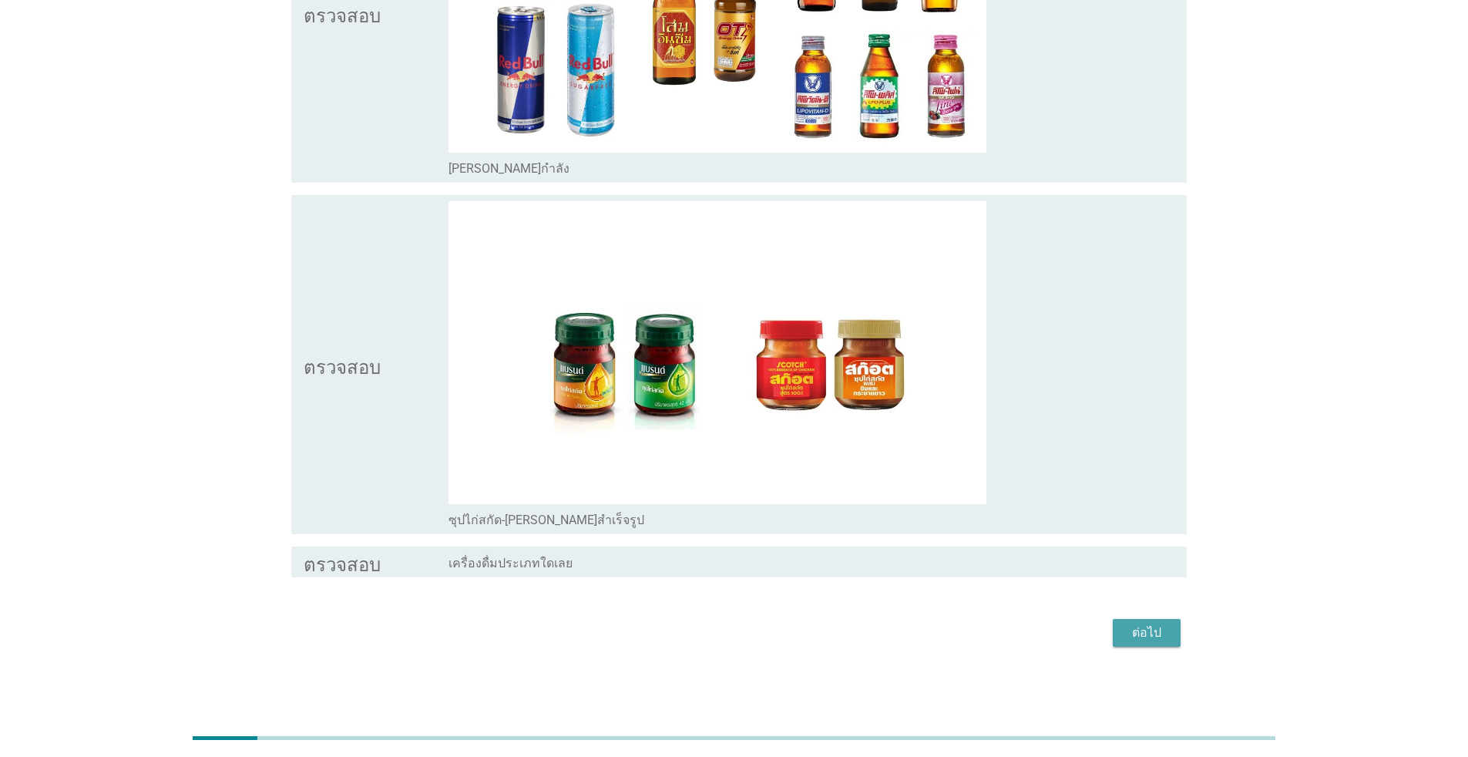
click at [758, 642] on button "ต่อไป" at bounding box center [1147, 633] width 68 height 28
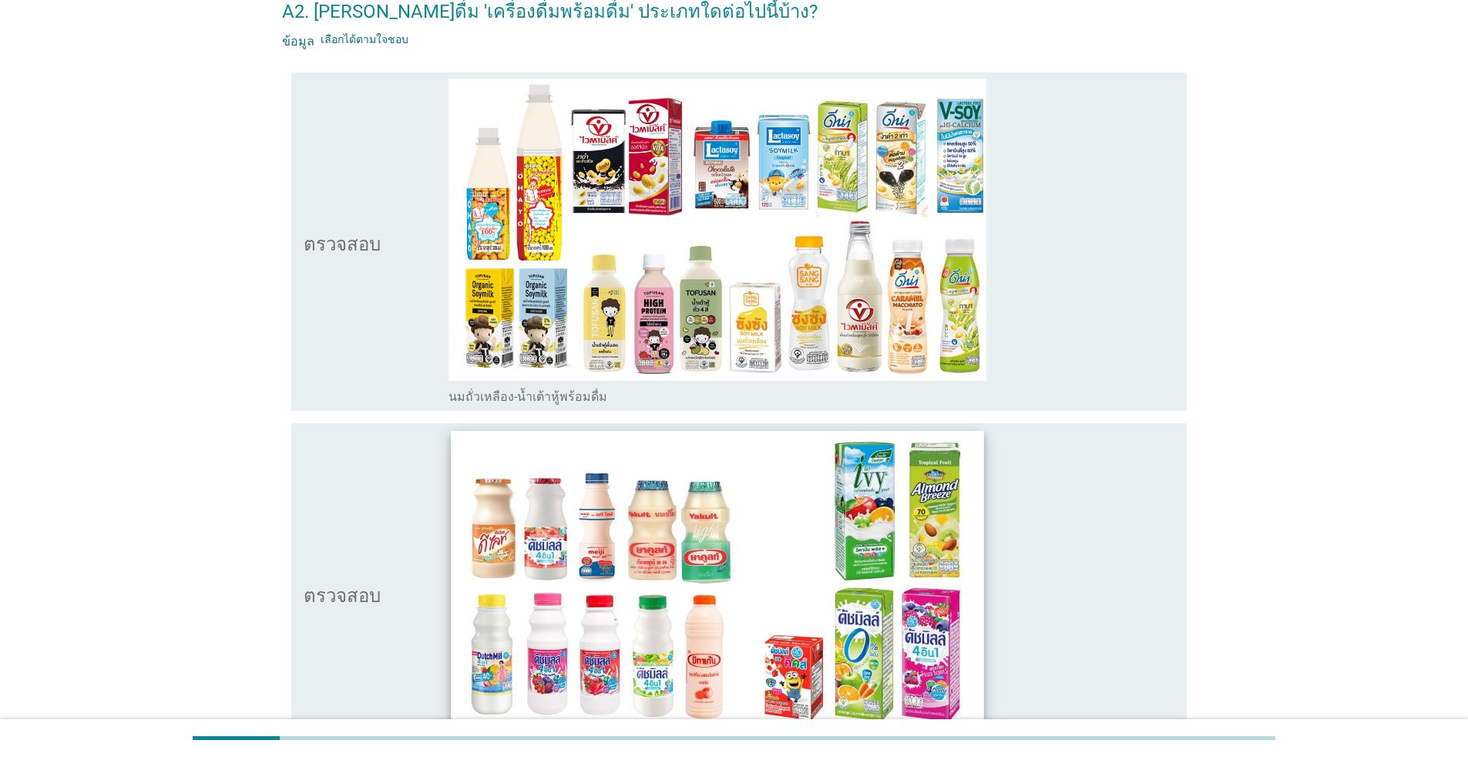
scroll to position [154, 0]
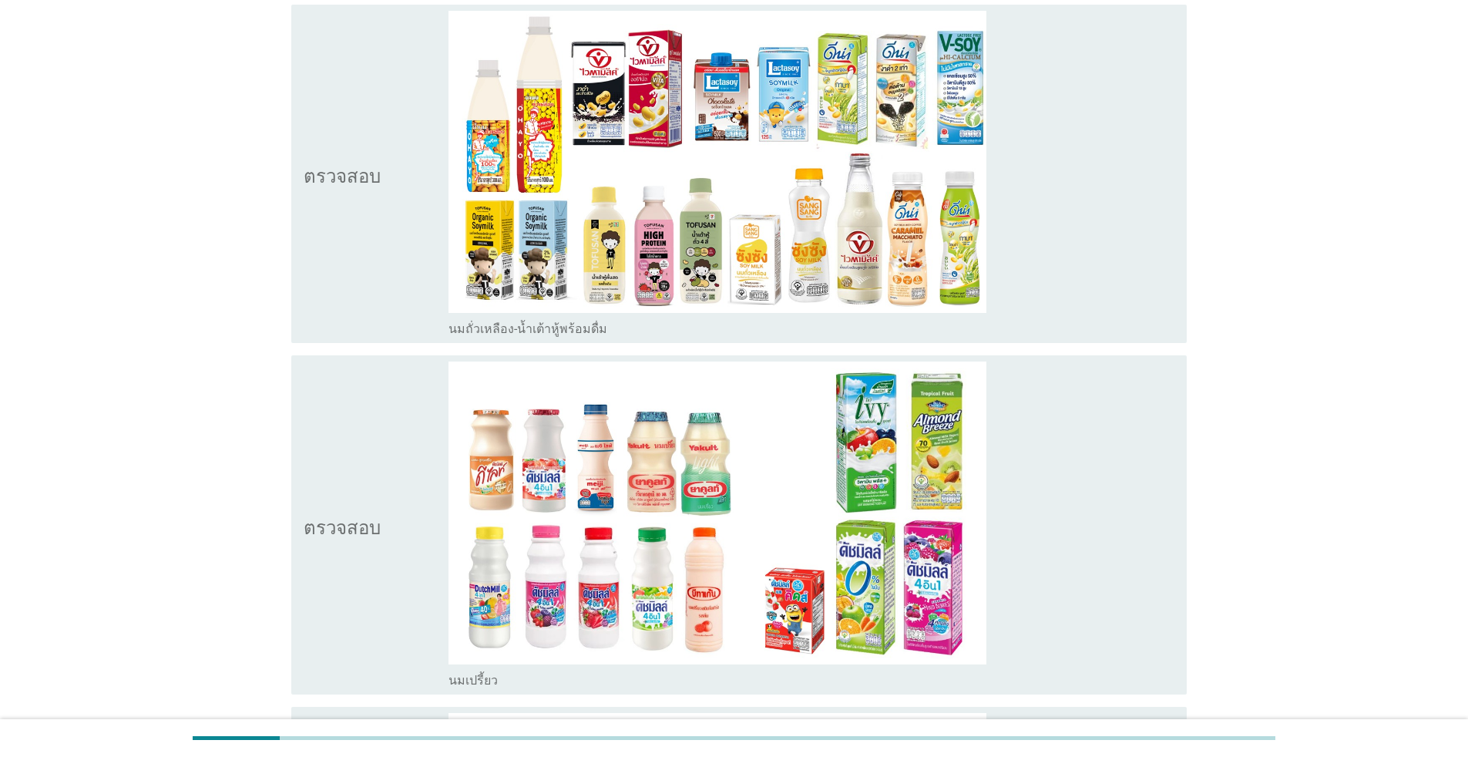
click at [758, 325] on div "โครงร่างกล่องกาเครื่องหมายว่าง นมถั่วเหลือง-น้ำเต้าหู้พร้อมดื่ม" at bounding box center [811, 327] width 726 height 18
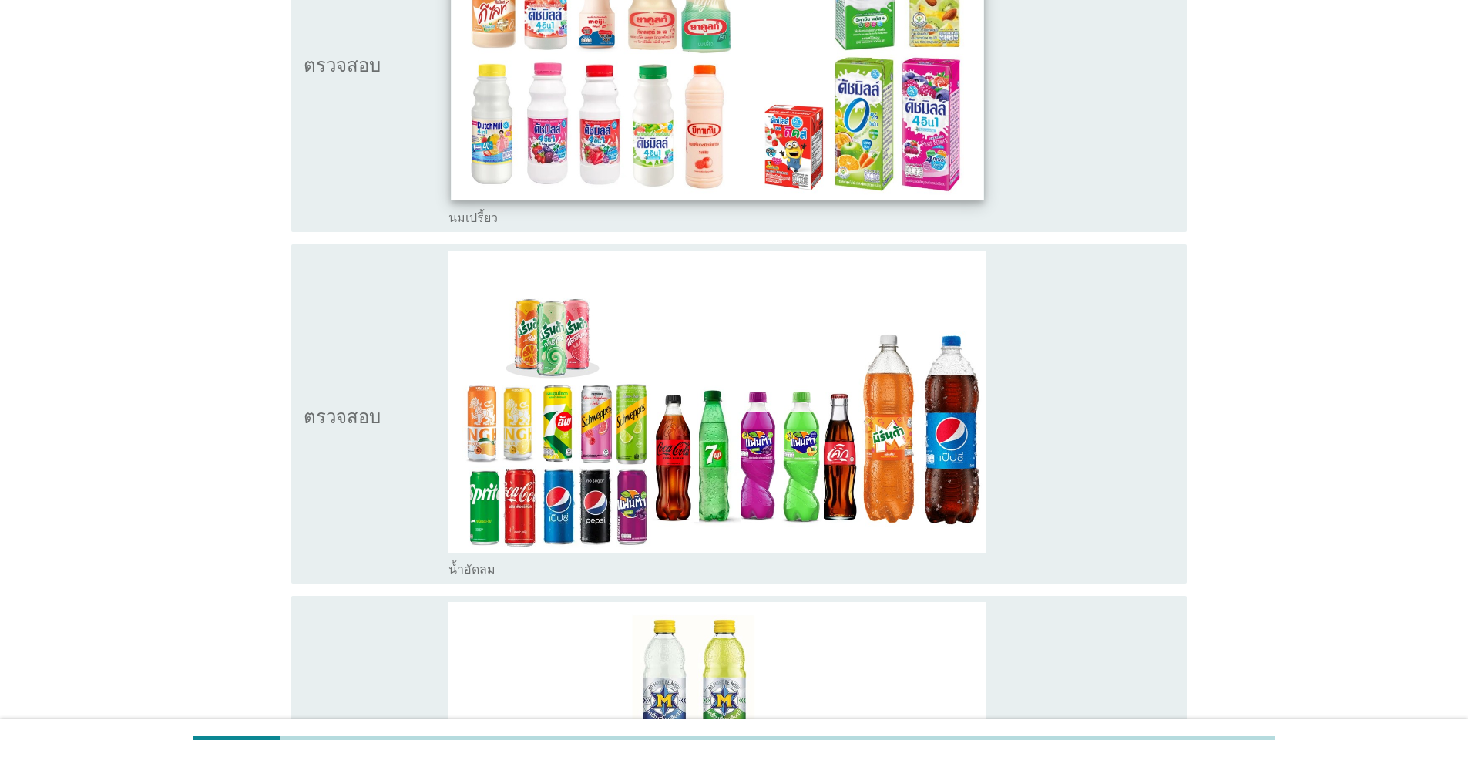
scroll to position [925, 0]
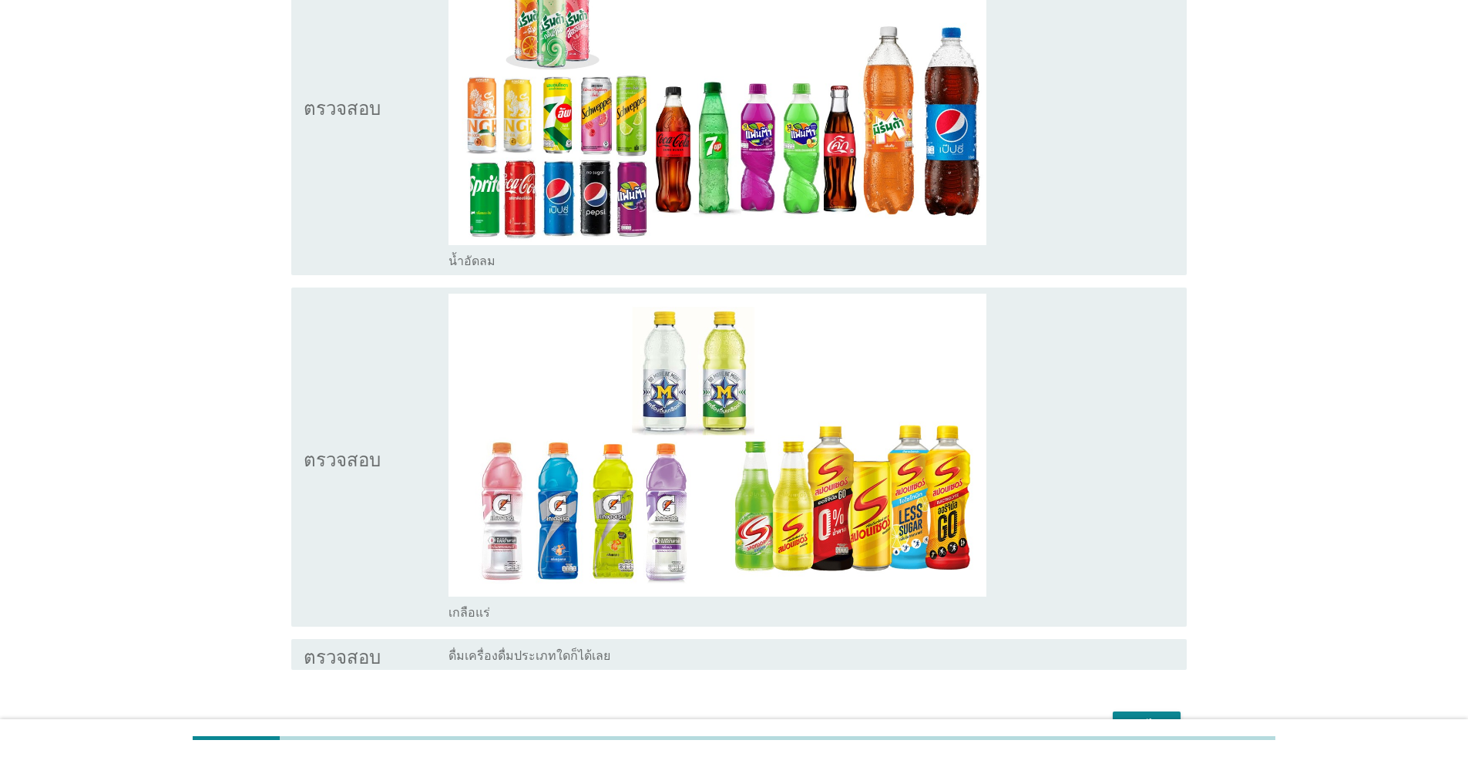
click at [758, 247] on div "โครงร่างกล่องกาเครื่องหมายว่าง น้ำอัดลม" at bounding box center [811, 105] width 726 height 327
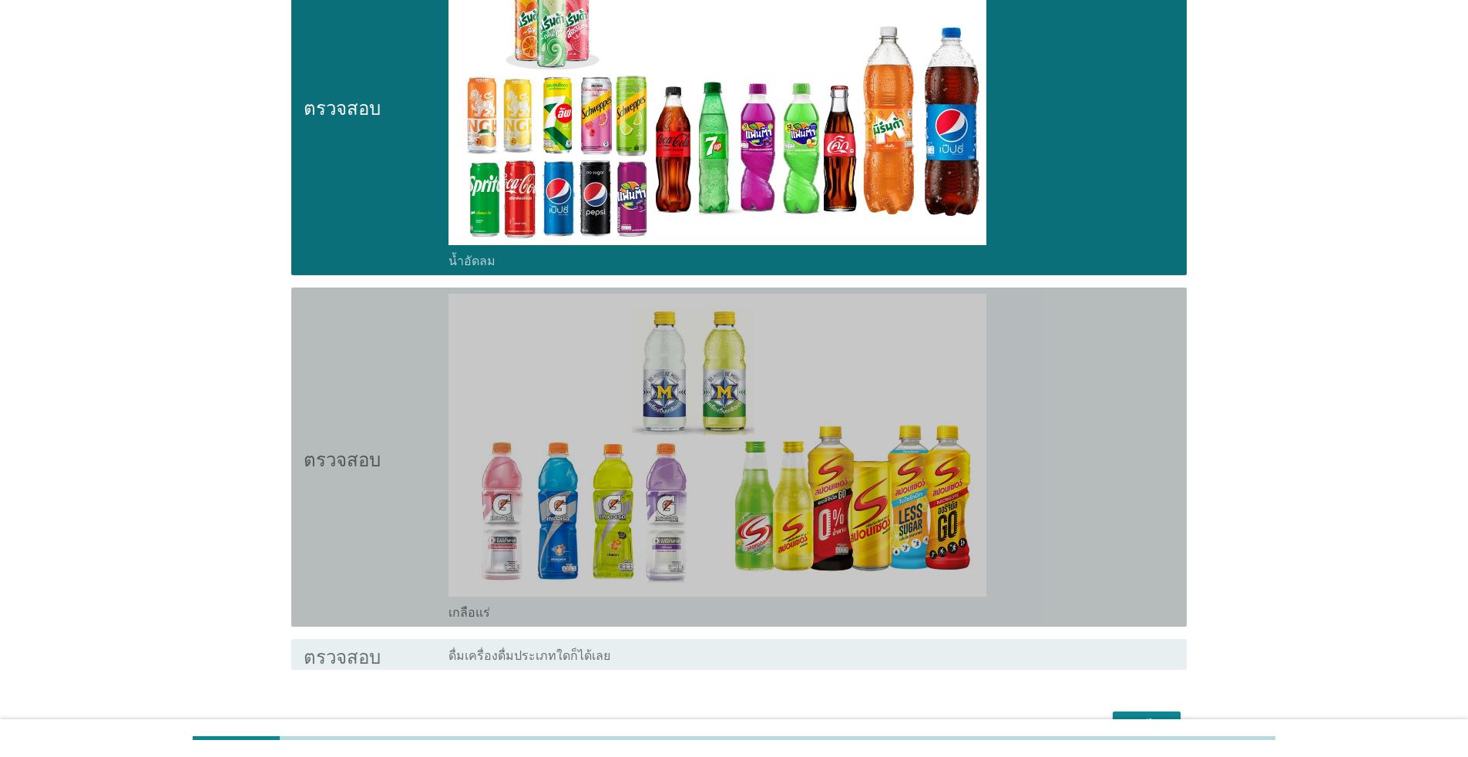
click at [758, 620] on div "ตรวจสอบ โครงร่างกล่องกาเครื่องหมายว่าง เกลือแร่" at bounding box center [738, 456] width 895 height 339
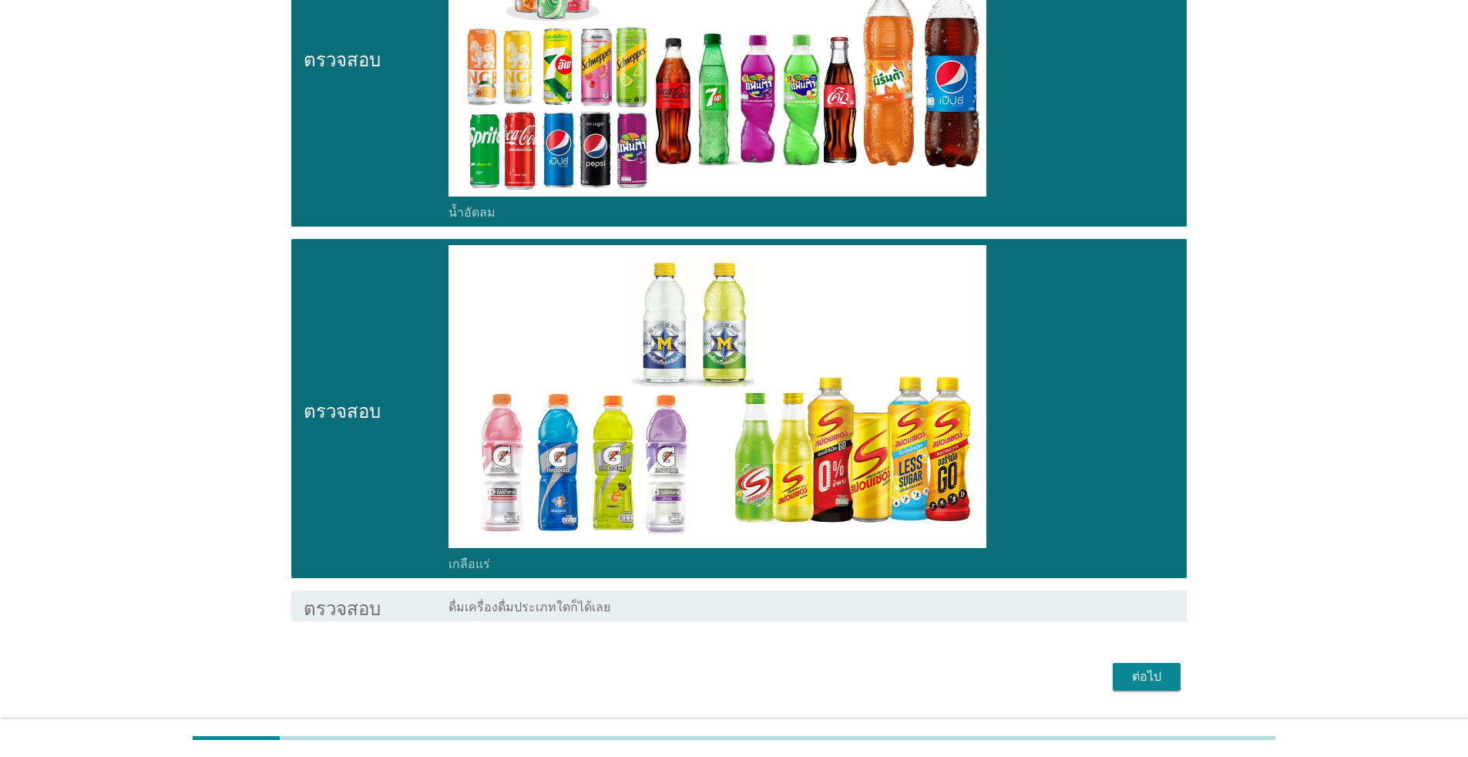
scroll to position [1017, 0]
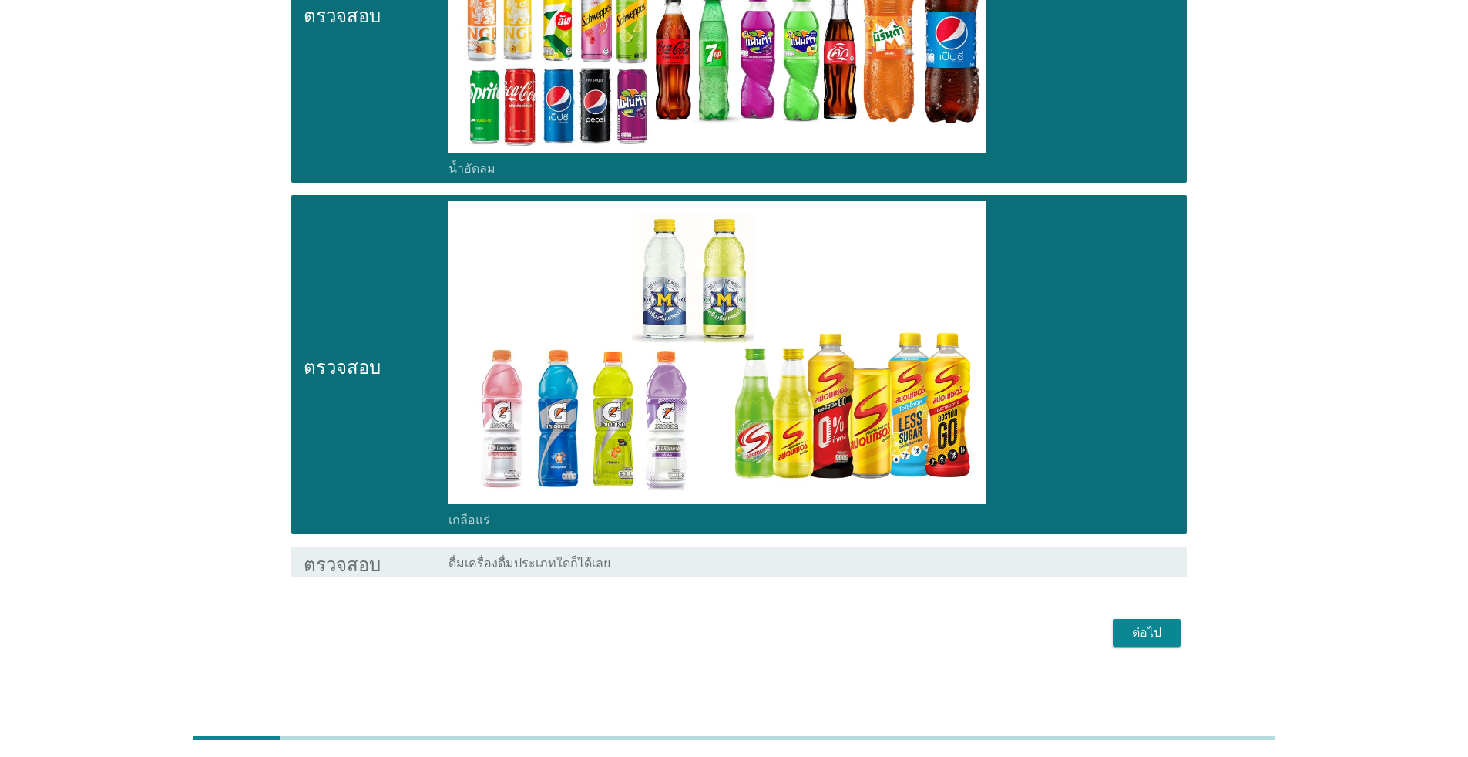
click at [758, 635] on font "ต่อไป" at bounding box center [1146, 632] width 29 height 15
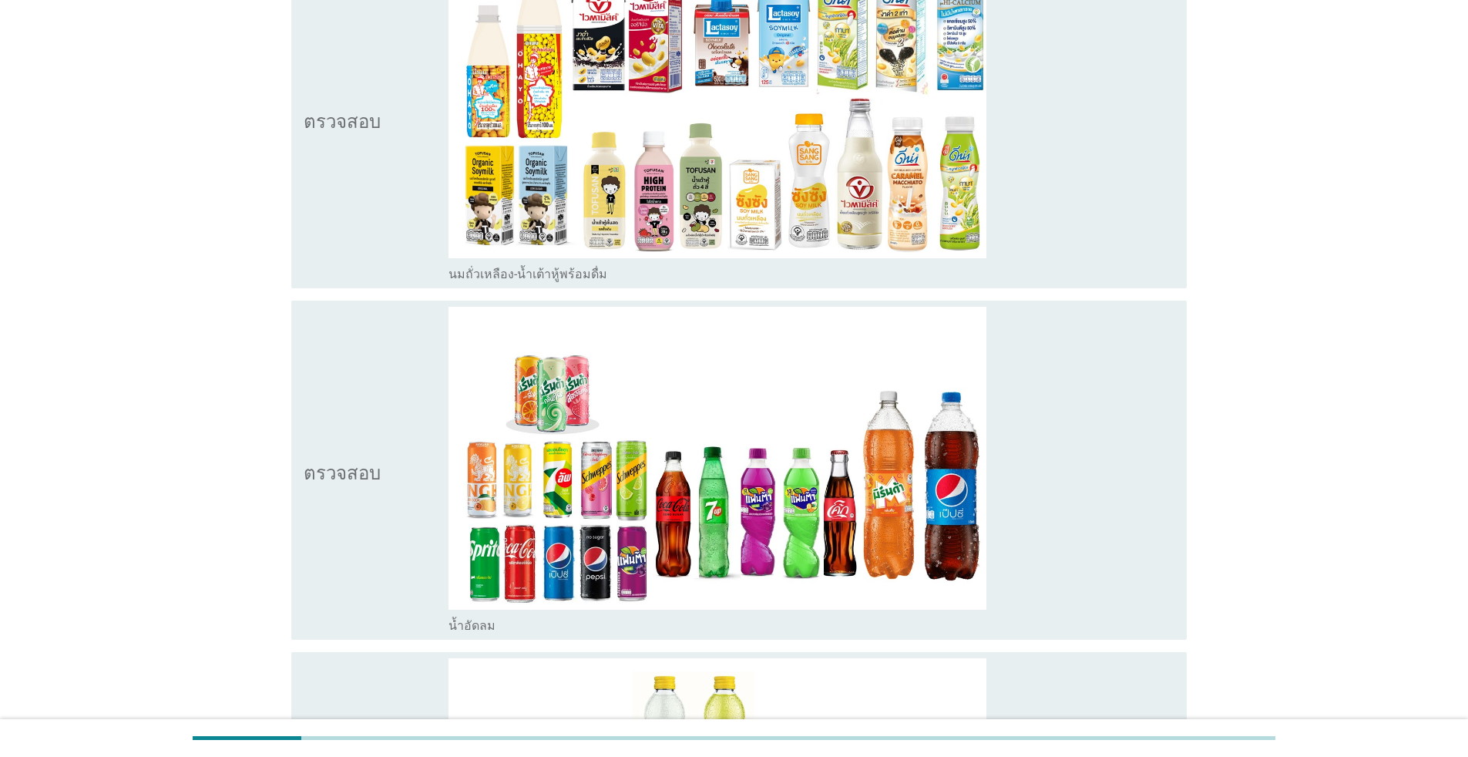
scroll to position [231, 0]
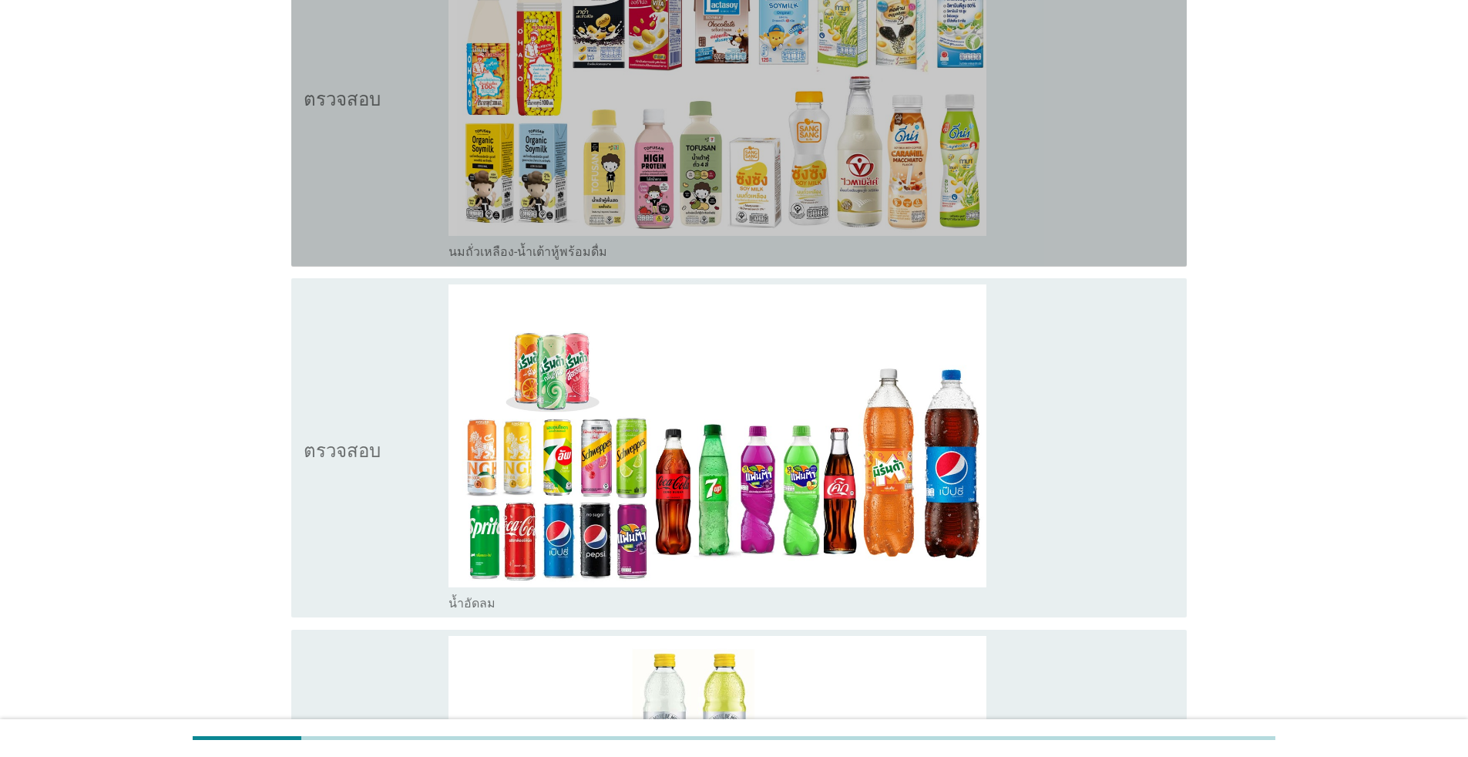
click at [669, 245] on div "โครงร่างกล่องกาเครื่องหมายว่าง นมถั่วเหลือง-น้ำเต้าหู้พร้อมดื่ม" at bounding box center [811, 250] width 726 height 18
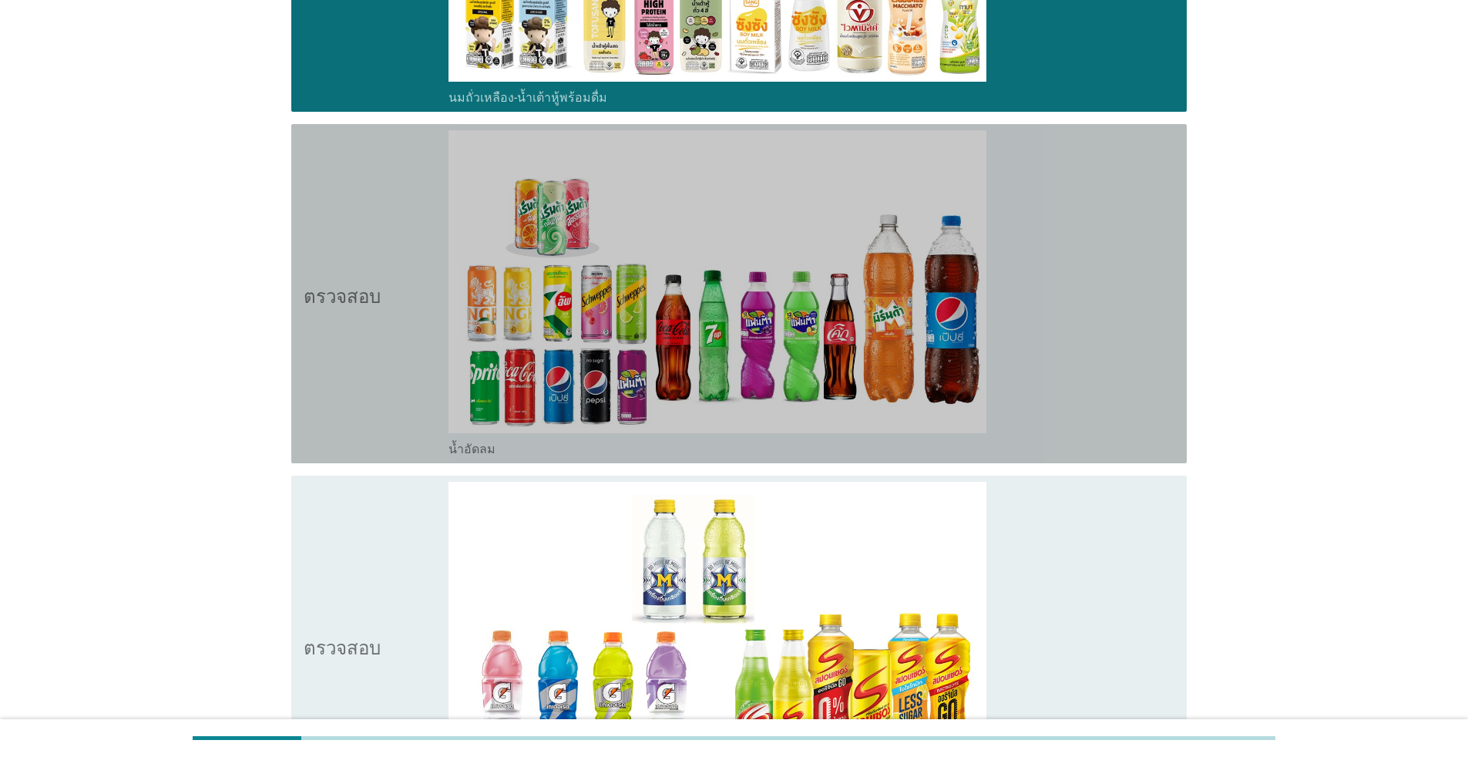
click at [754, 452] on div "โครงร่างกล่องกาเครื่องหมายว่าง น้ำอัดลม" at bounding box center [811, 447] width 726 height 18
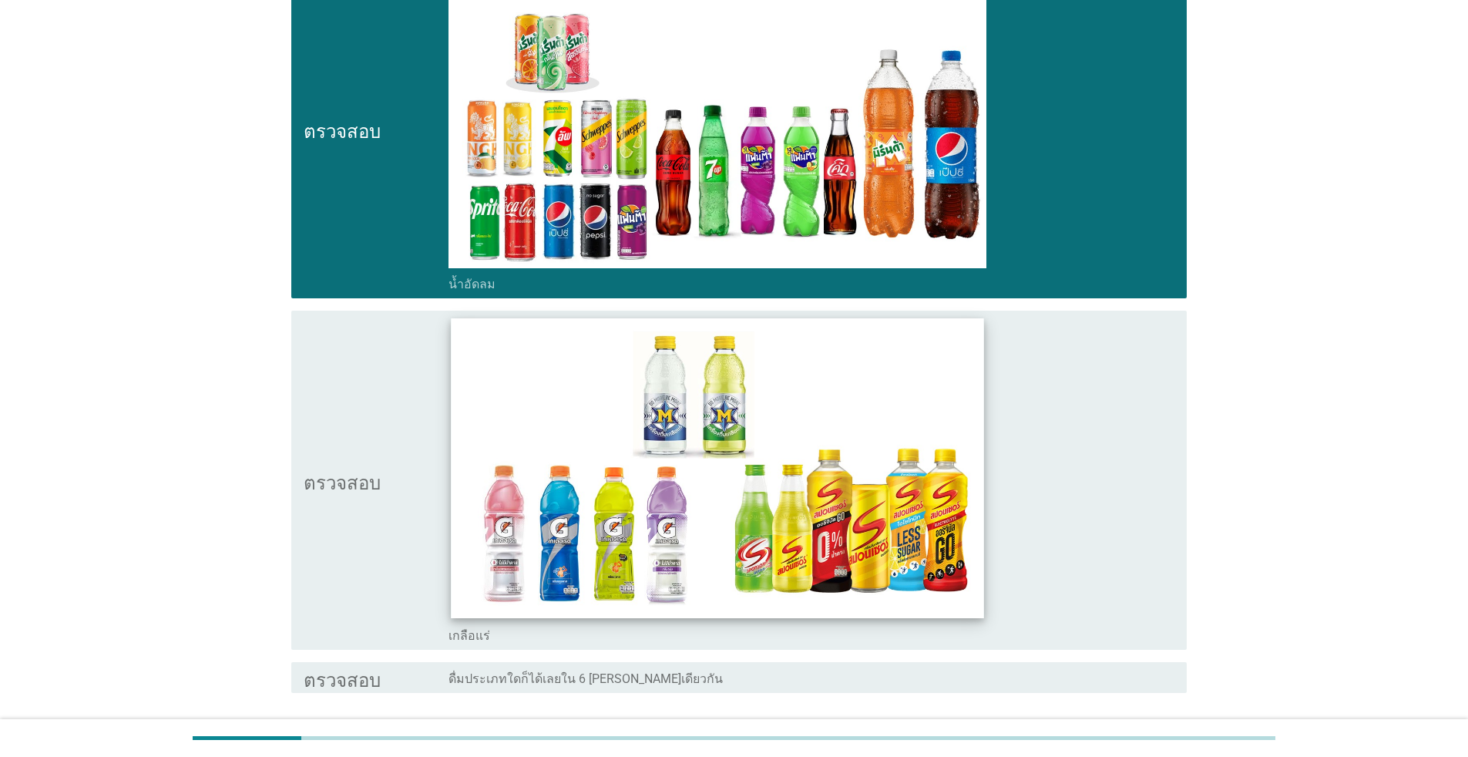
scroll to position [666, 0]
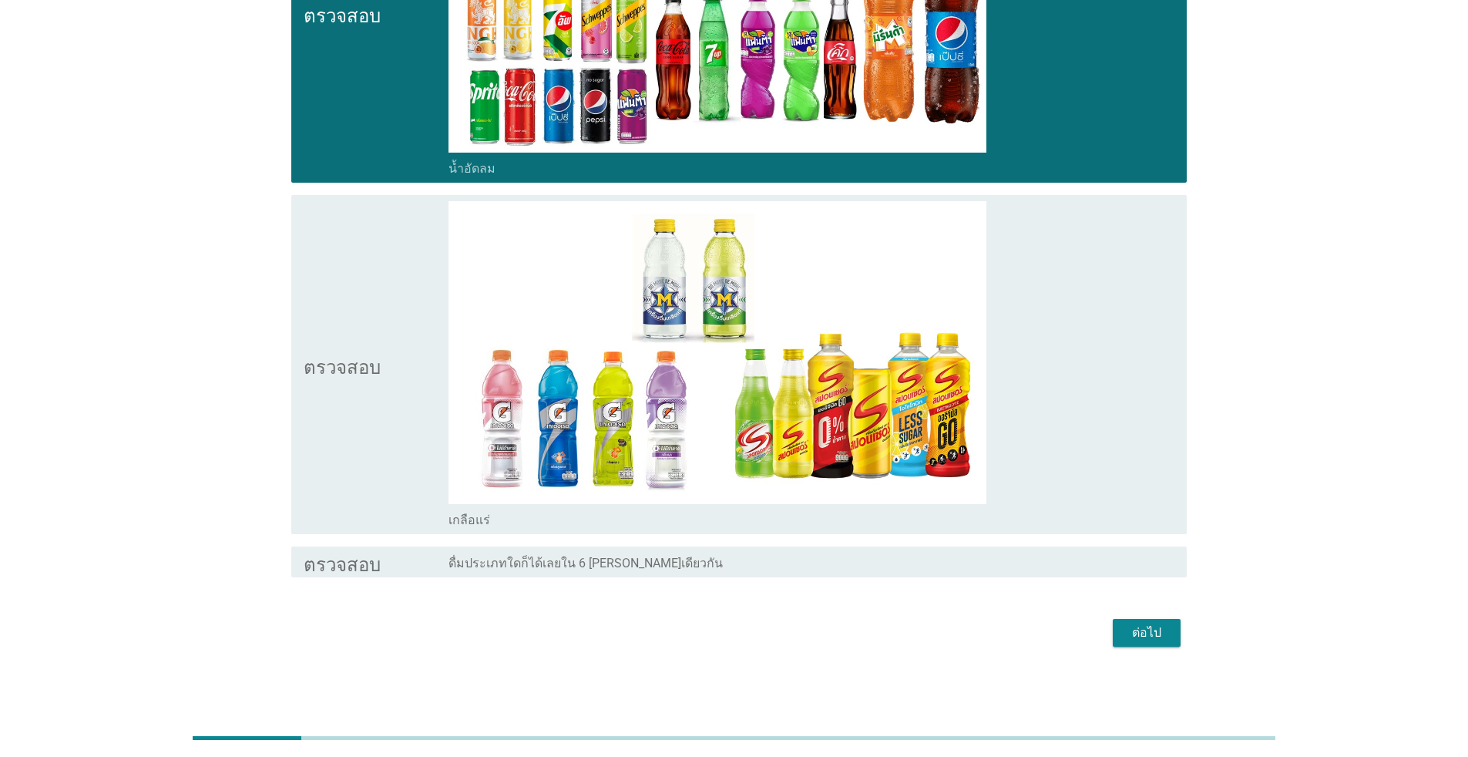
click at [758, 517] on div "โครงร่างกล่องกาเครื่องหมายว่าง เกลือแร่" at bounding box center [811, 518] width 726 height 18
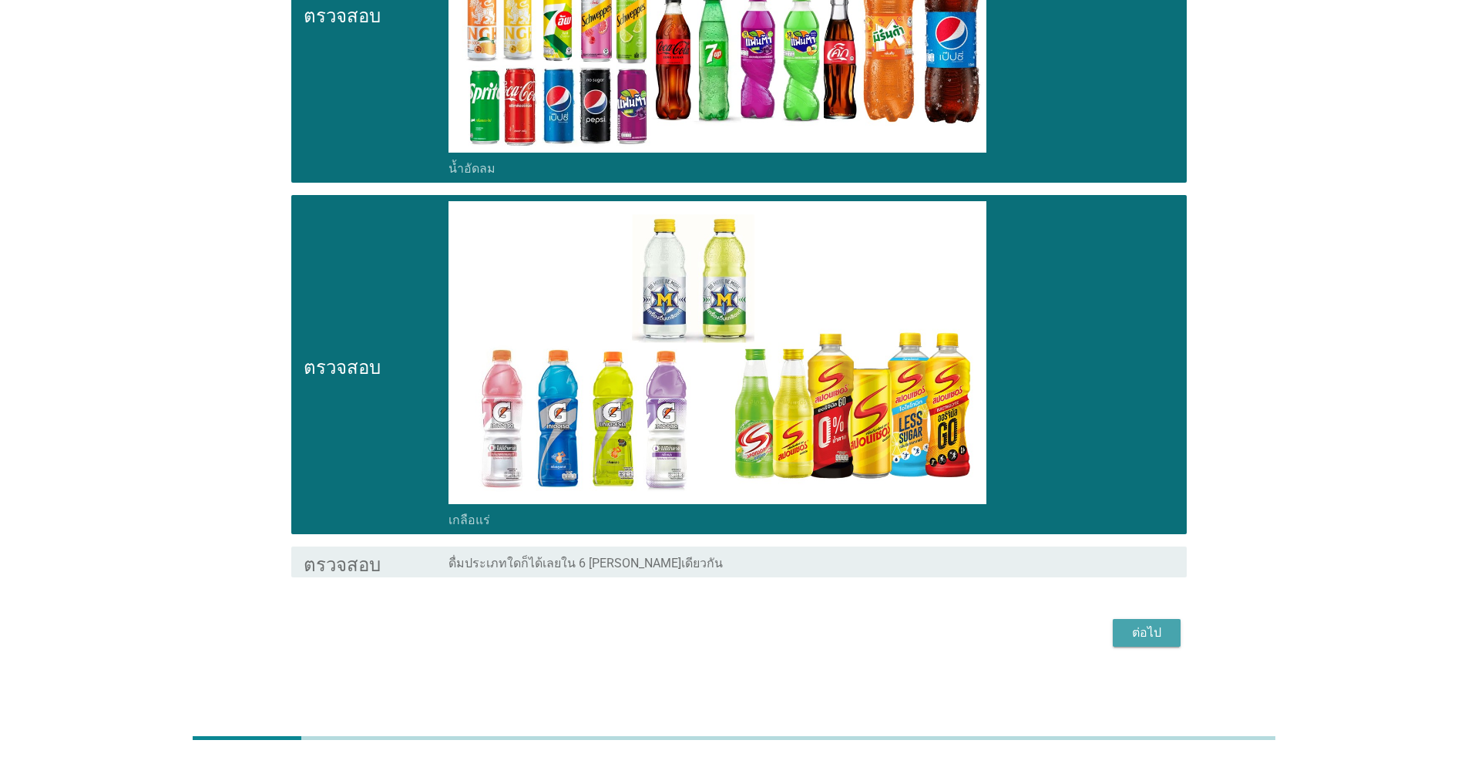
click at [758, 630] on div "ต่อไป" at bounding box center [1146, 632] width 43 height 18
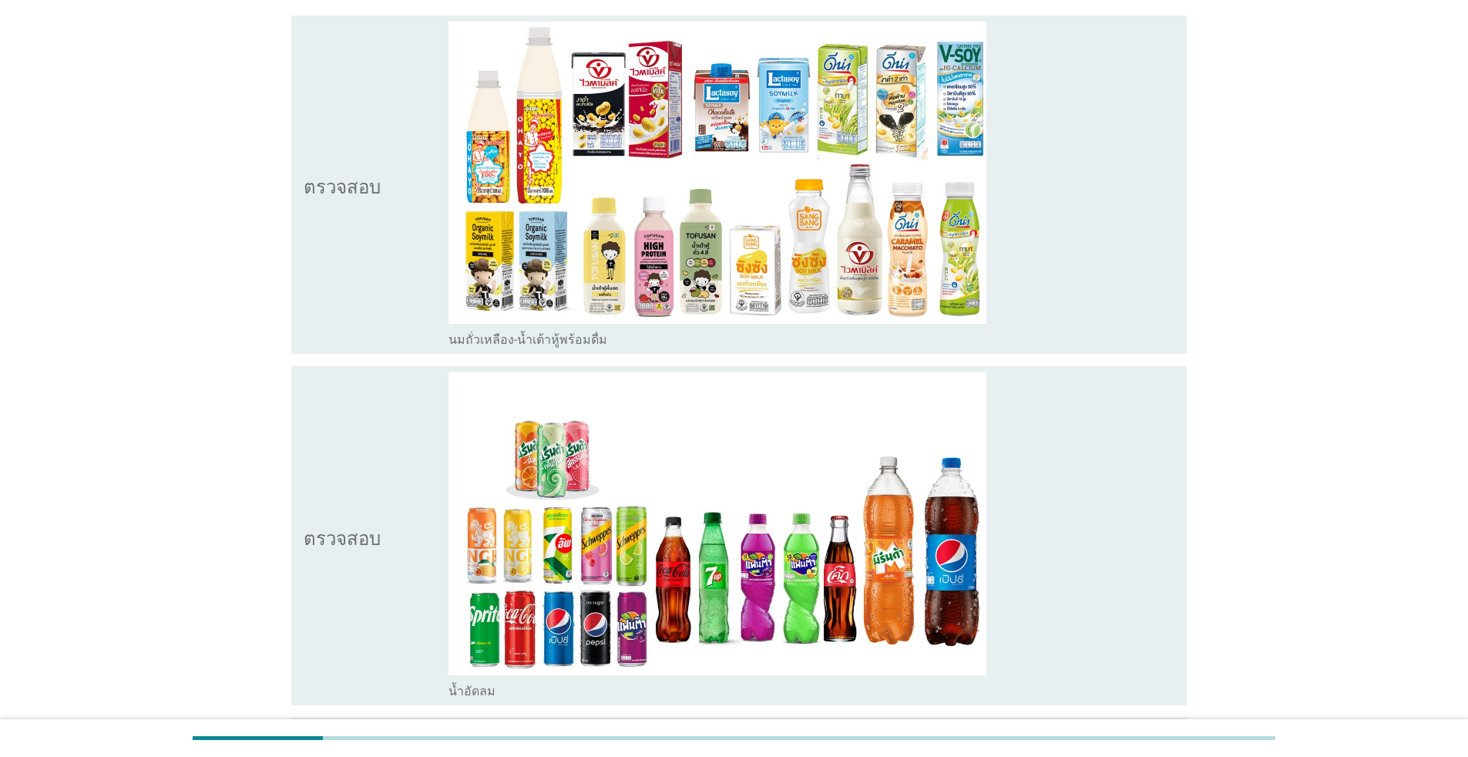
scroll to position [154, 0]
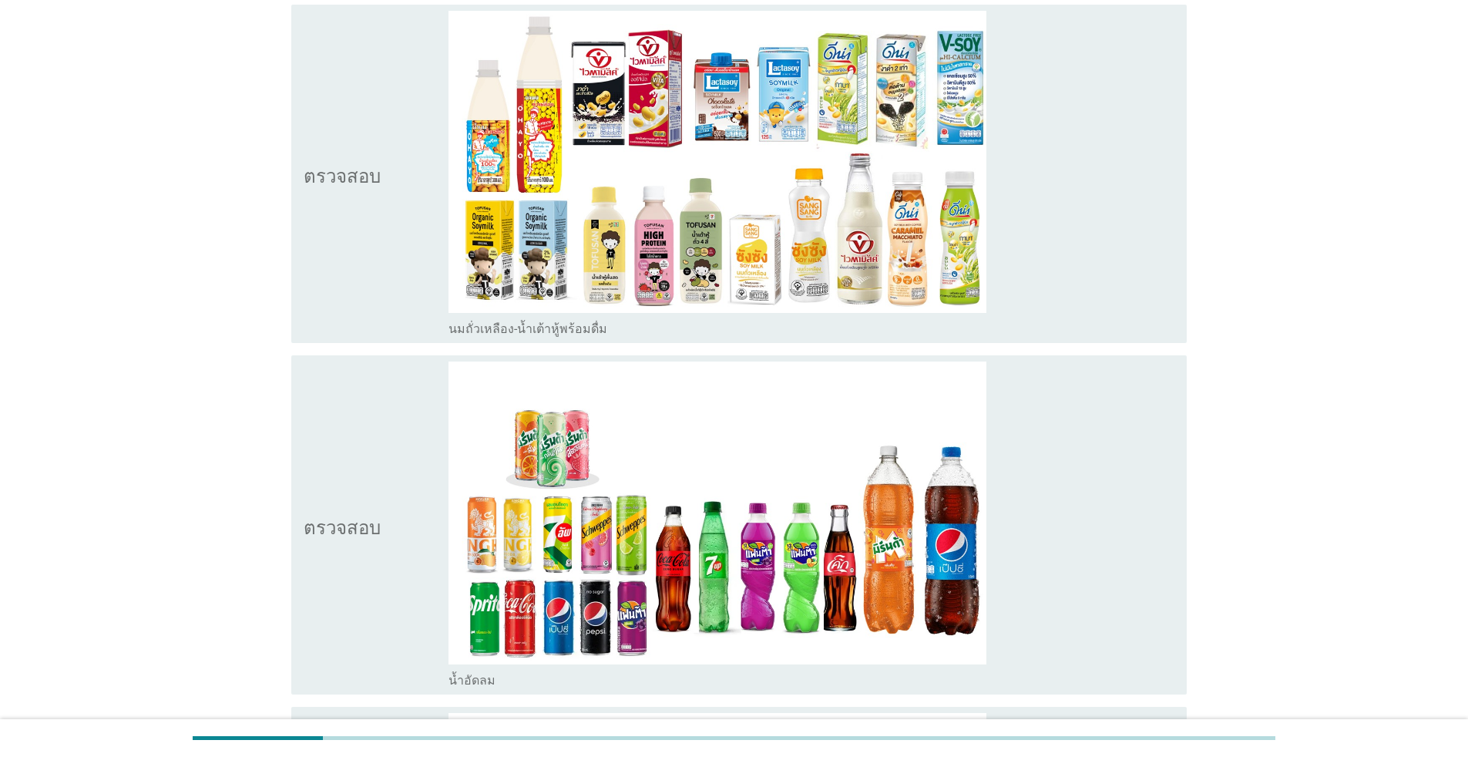
click at [758, 325] on div "โครงร่างกล่องกาเครื่องหมายว่าง นมถั่วเหลือง-น้ำเต้าหู้พร้อมดื่ม" at bounding box center [811, 327] width 726 height 18
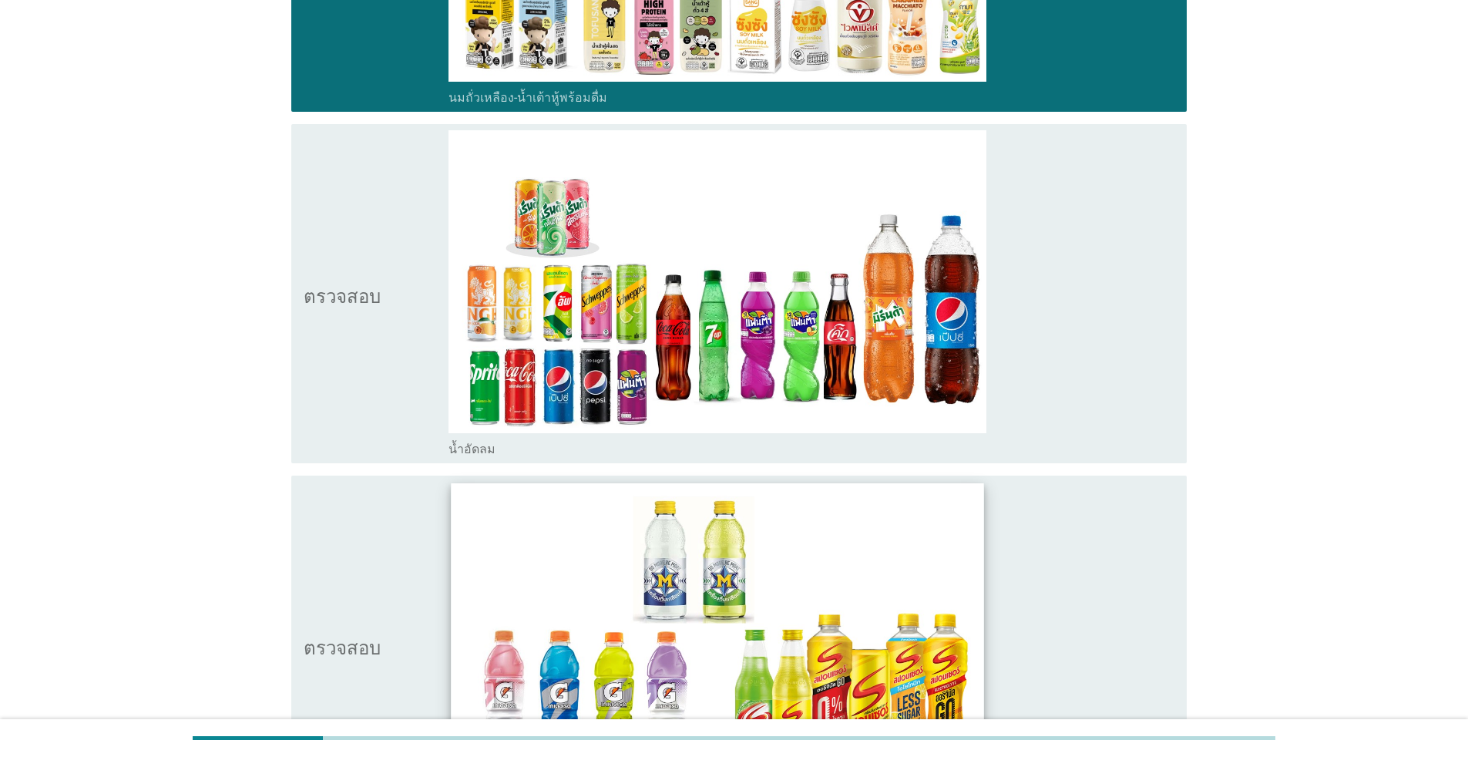
scroll to position [462, 0]
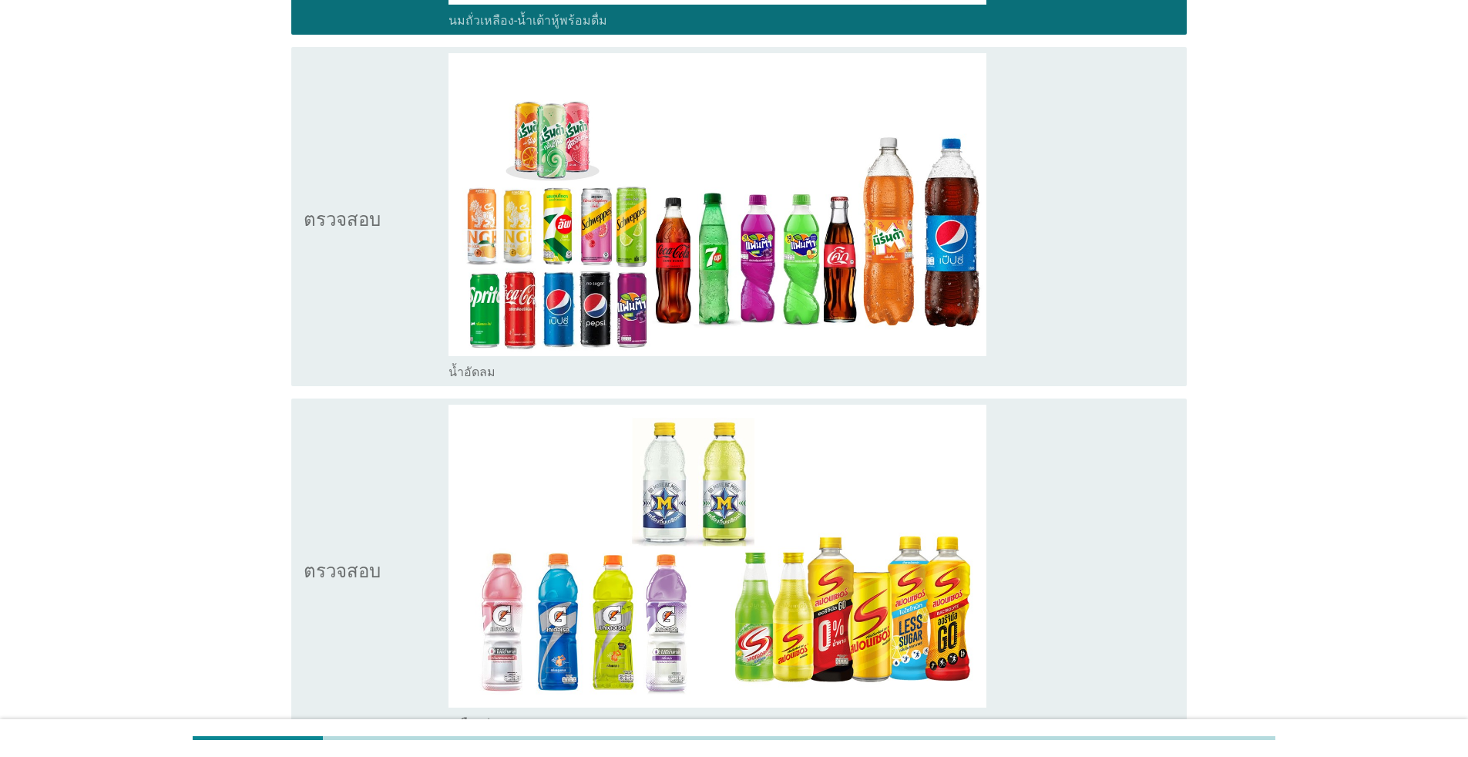
click at [758, 368] on div "โครงร่างกล่องกาเครื่องหมายว่าง น้ำอัดลม" at bounding box center [811, 370] width 726 height 18
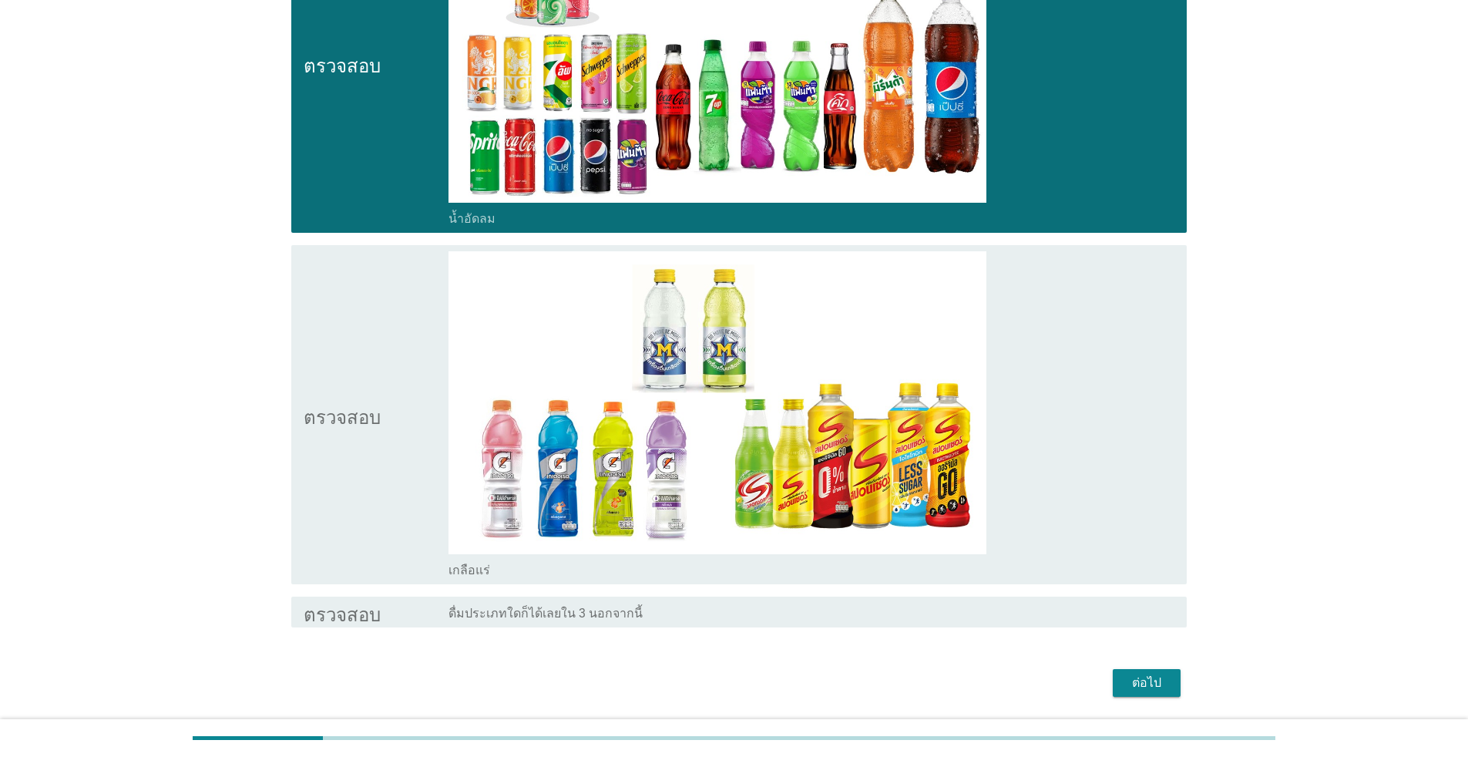
scroll to position [616, 0]
click at [758, 573] on div "โครงร่างกล่องกาเครื่องหมายว่าง เกลือแร่" at bounding box center [811, 568] width 726 height 18
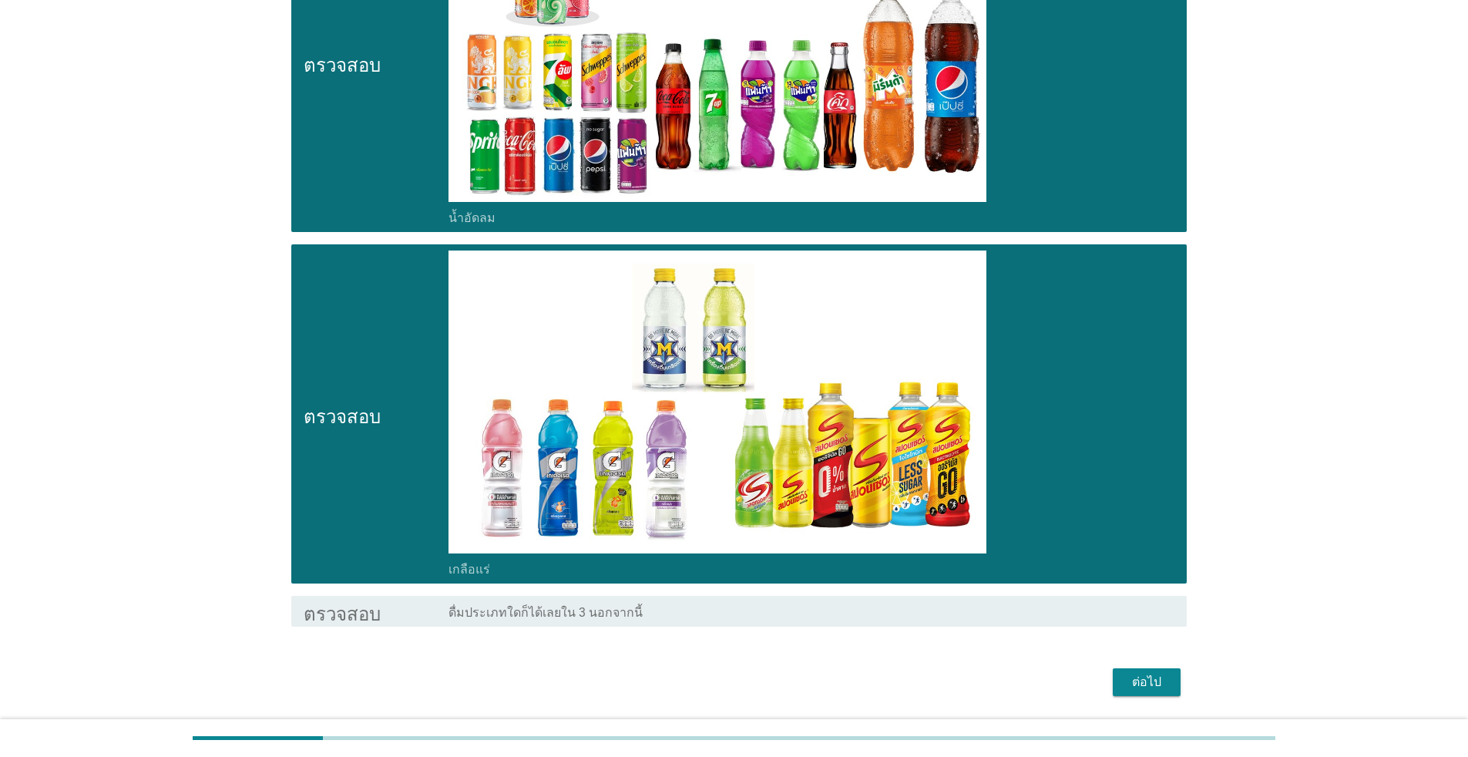
click at [758, 673] on font "ต่อไป" at bounding box center [1146, 682] width 29 height 18
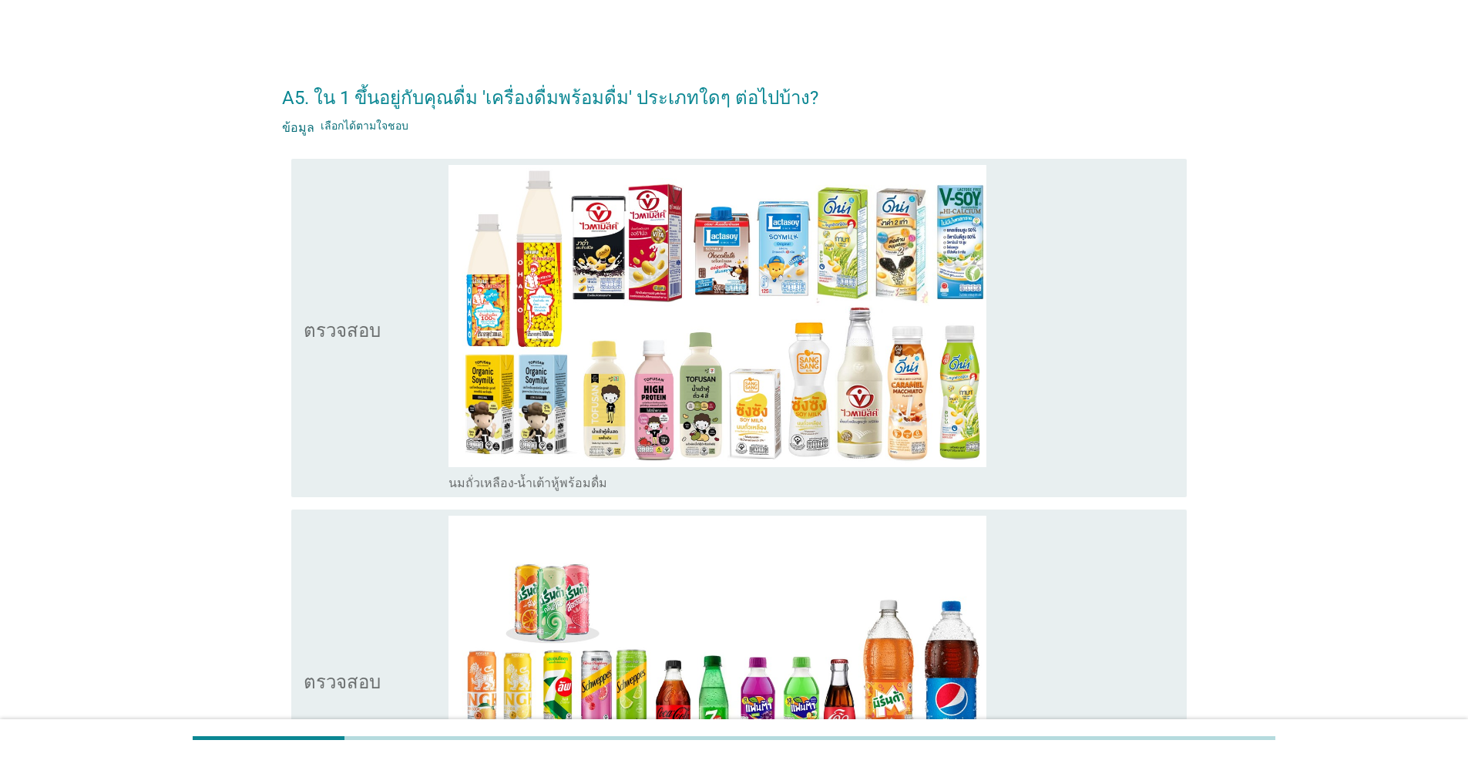
scroll to position [77, 0]
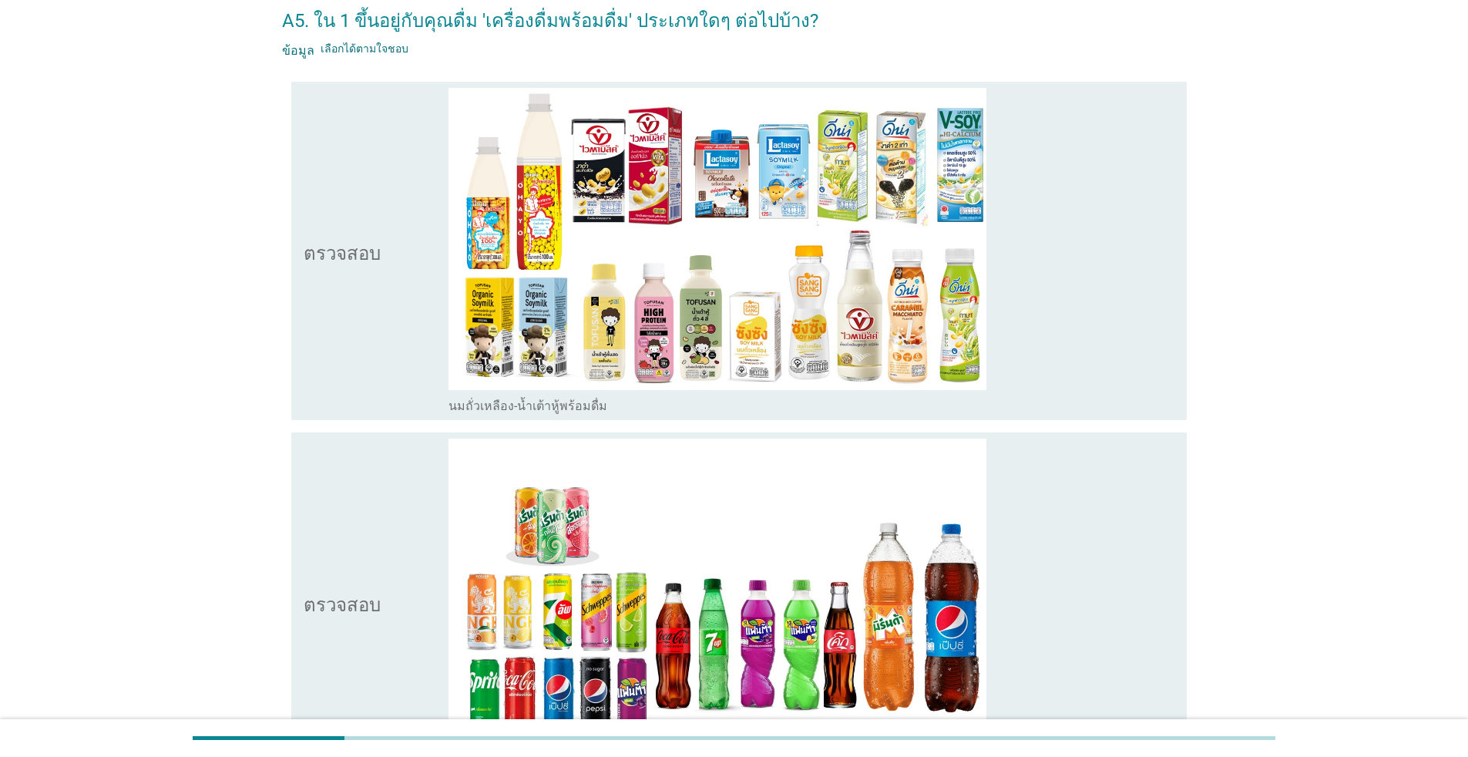
click at [752, 401] on div "โครงร่างกล่องกาเครื่องหมายว่าง นมถั่วเหลือง-น้ำเต้าหู้พร้อมดื่ม" at bounding box center [811, 404] width 726 height 18
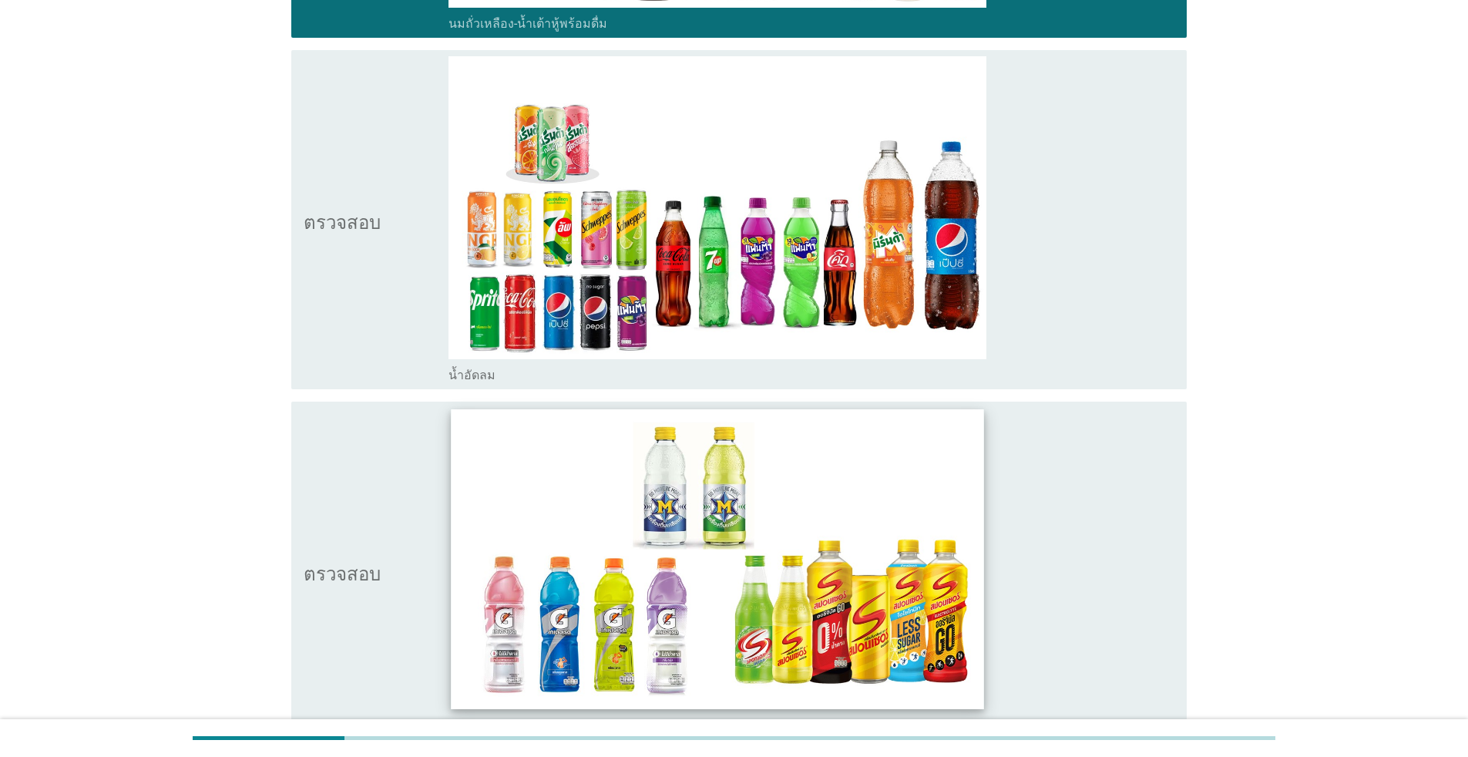
scroll to position [539, 0]
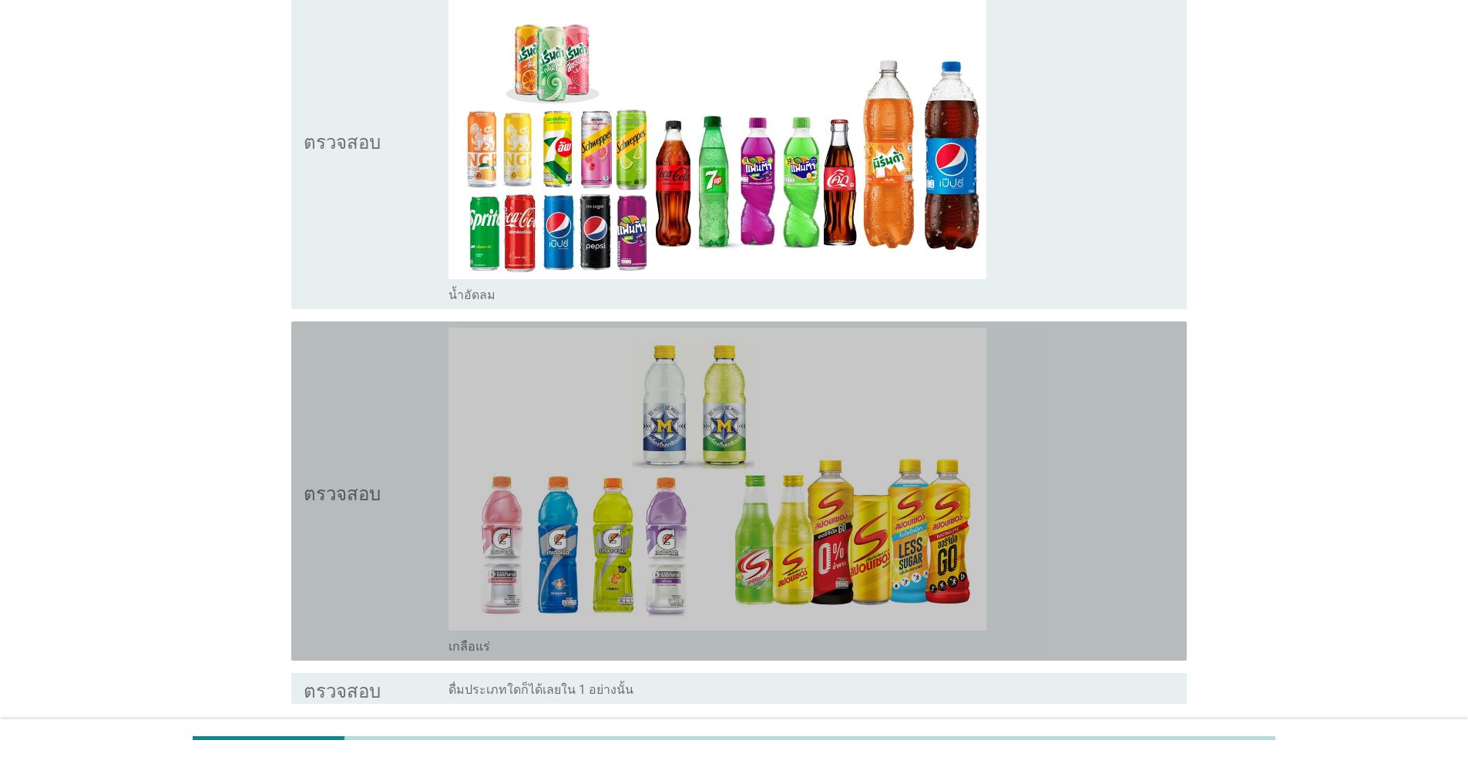
click at [758, 649] on div "โครงร่างกล่องกาเครื่องหมายว่าง เกลือแร่" at bounding box center [811, 645] width 726 height 18
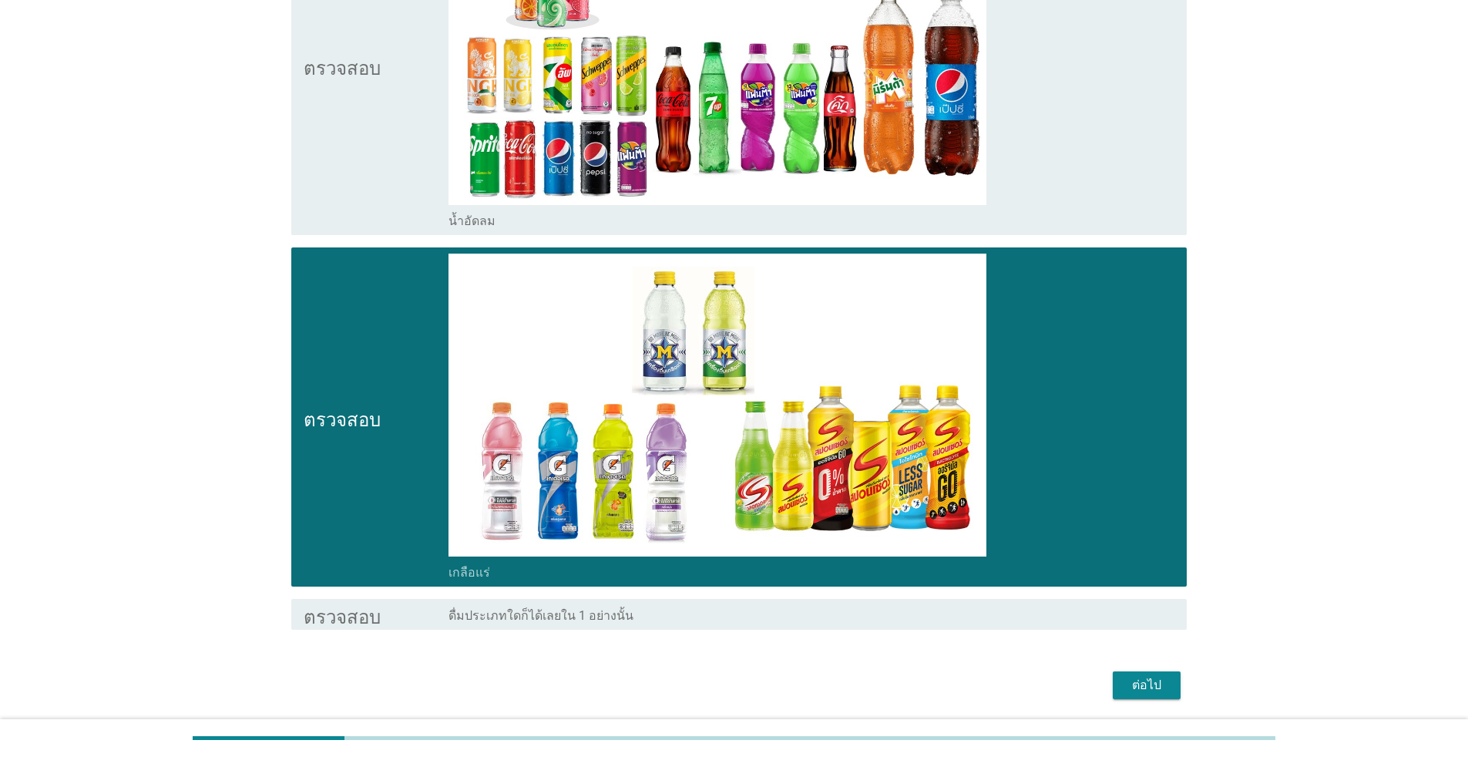
scroll to position [666, 0]
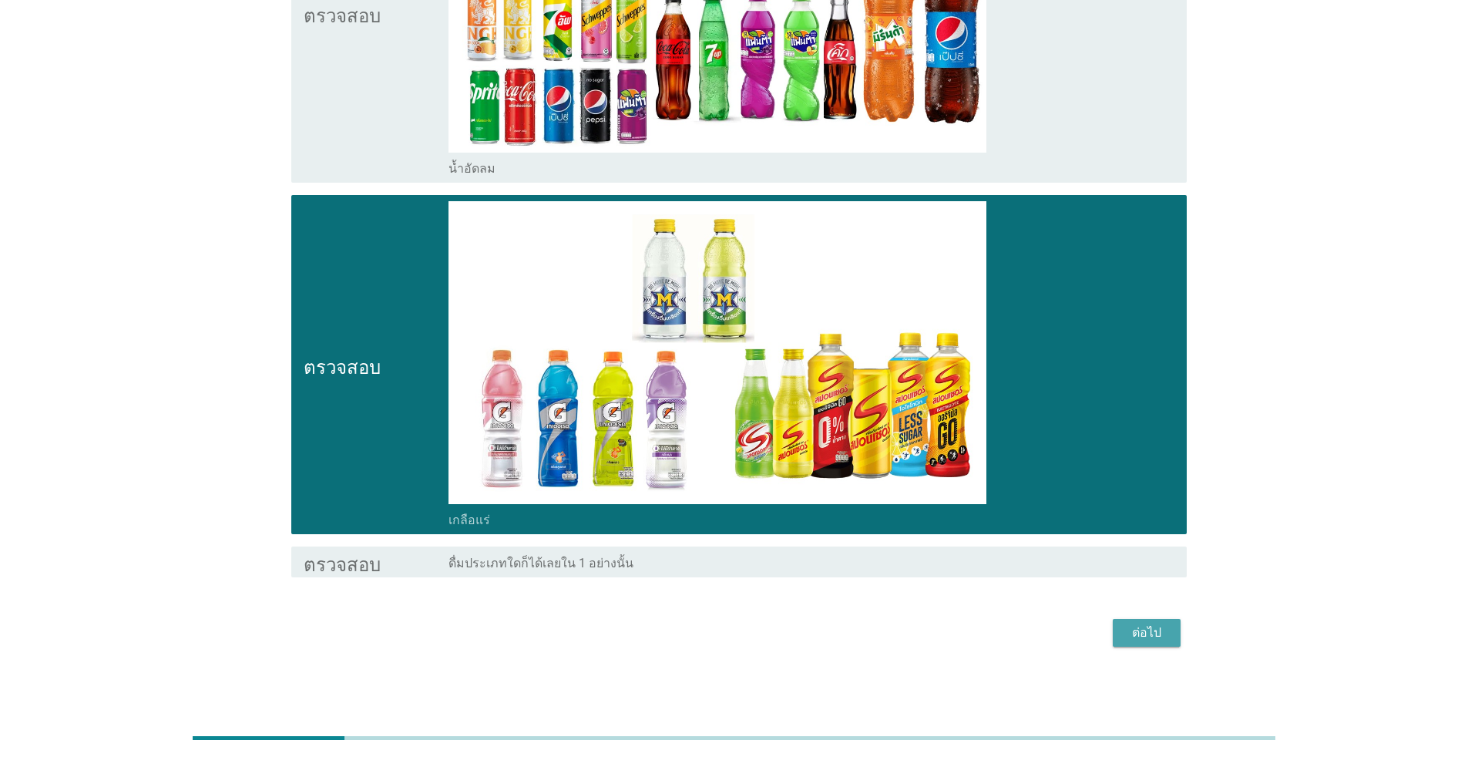
click at [758, 630] on font "ต่อไป" at bounding box center [1146, 632] width 29 height 15
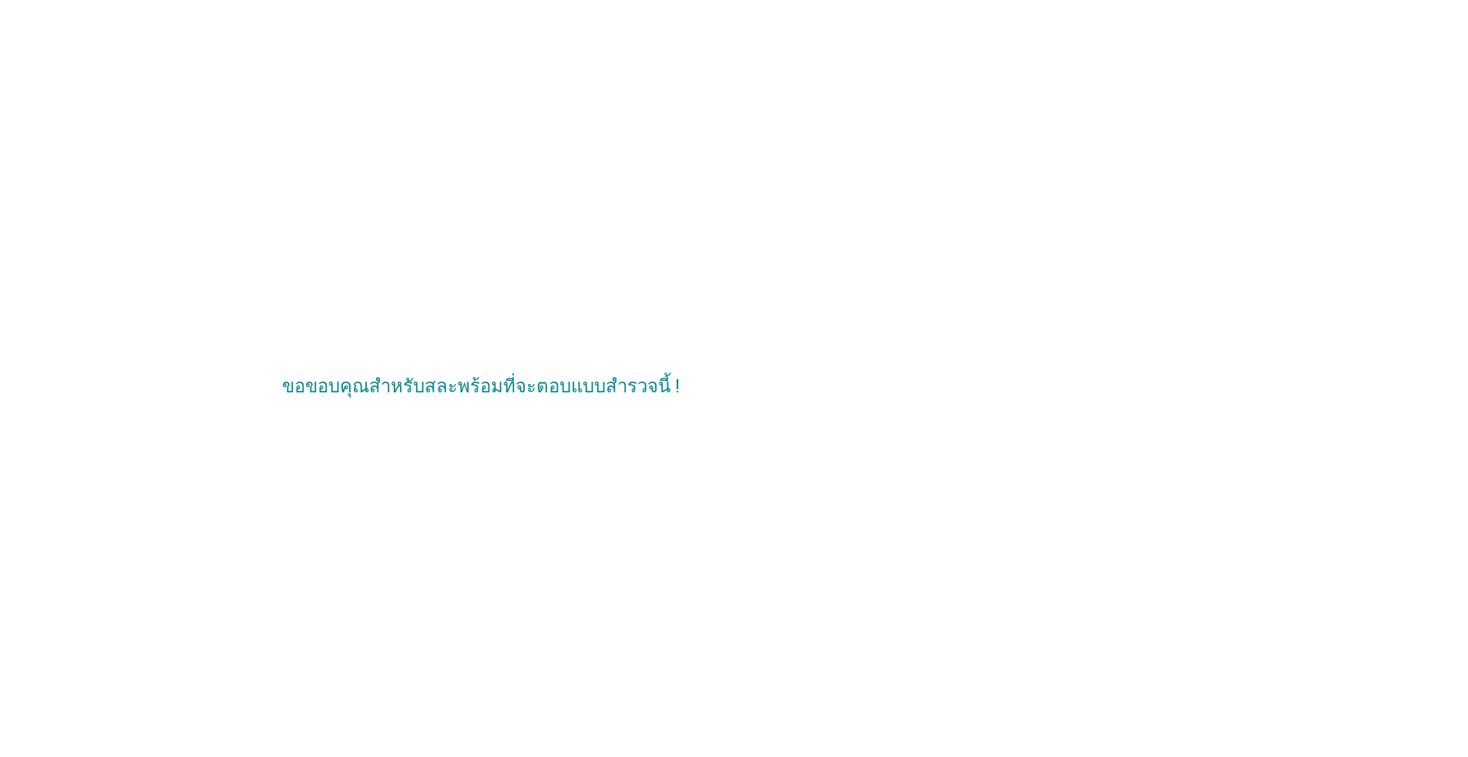
scroll to position [0, 0]
